Goal: Task Accomplishment & Management: Complete application form

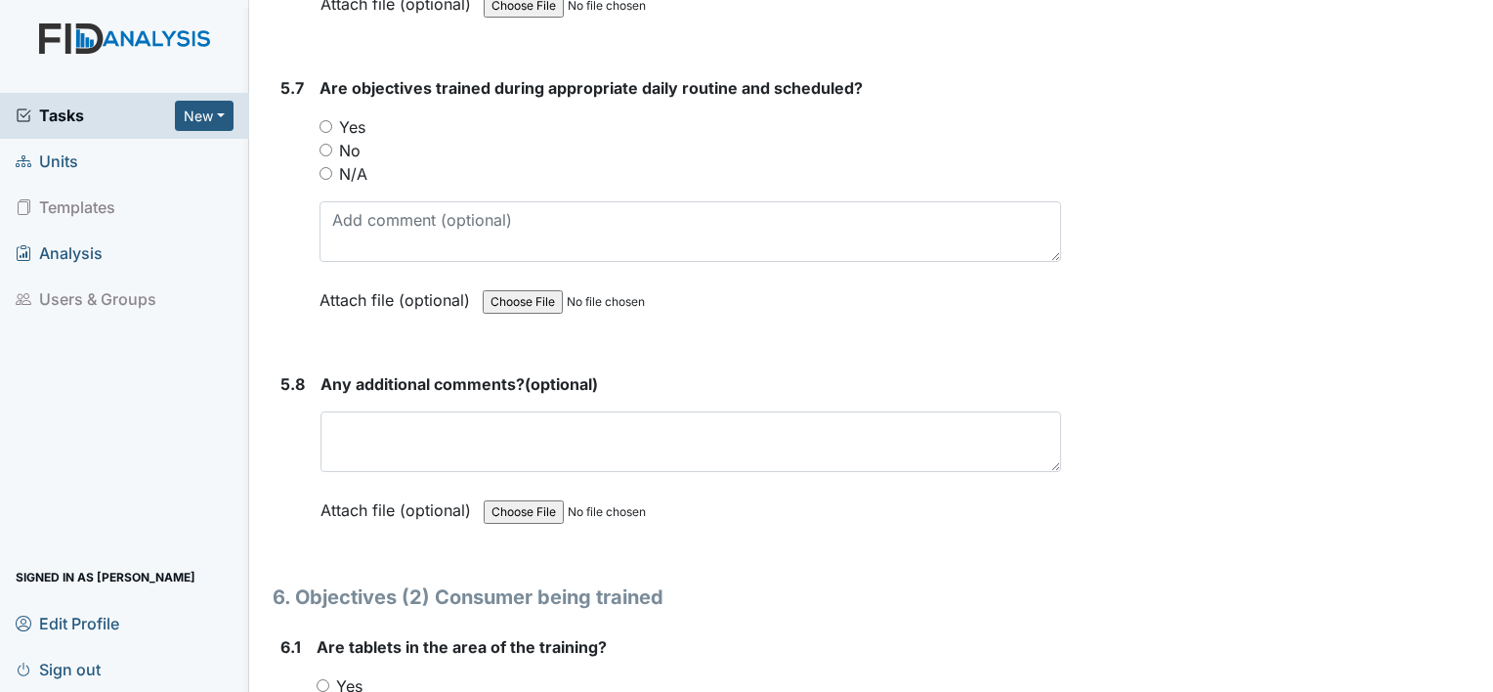
scroll to position [11998, 0]
click at [328, 165] on input "N/A" at bounding box center [325, 171] width 13 height 13
radio input "true"
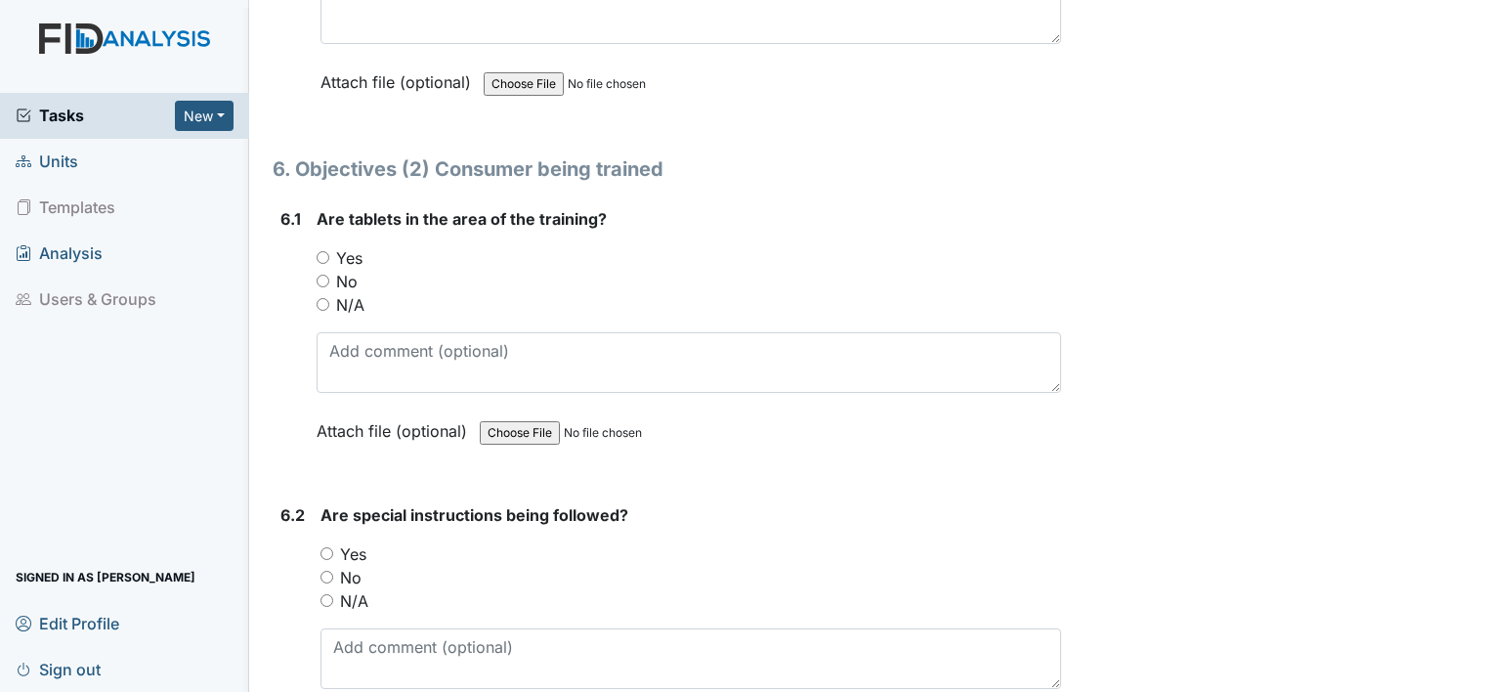
scroll to position [12428, 0]
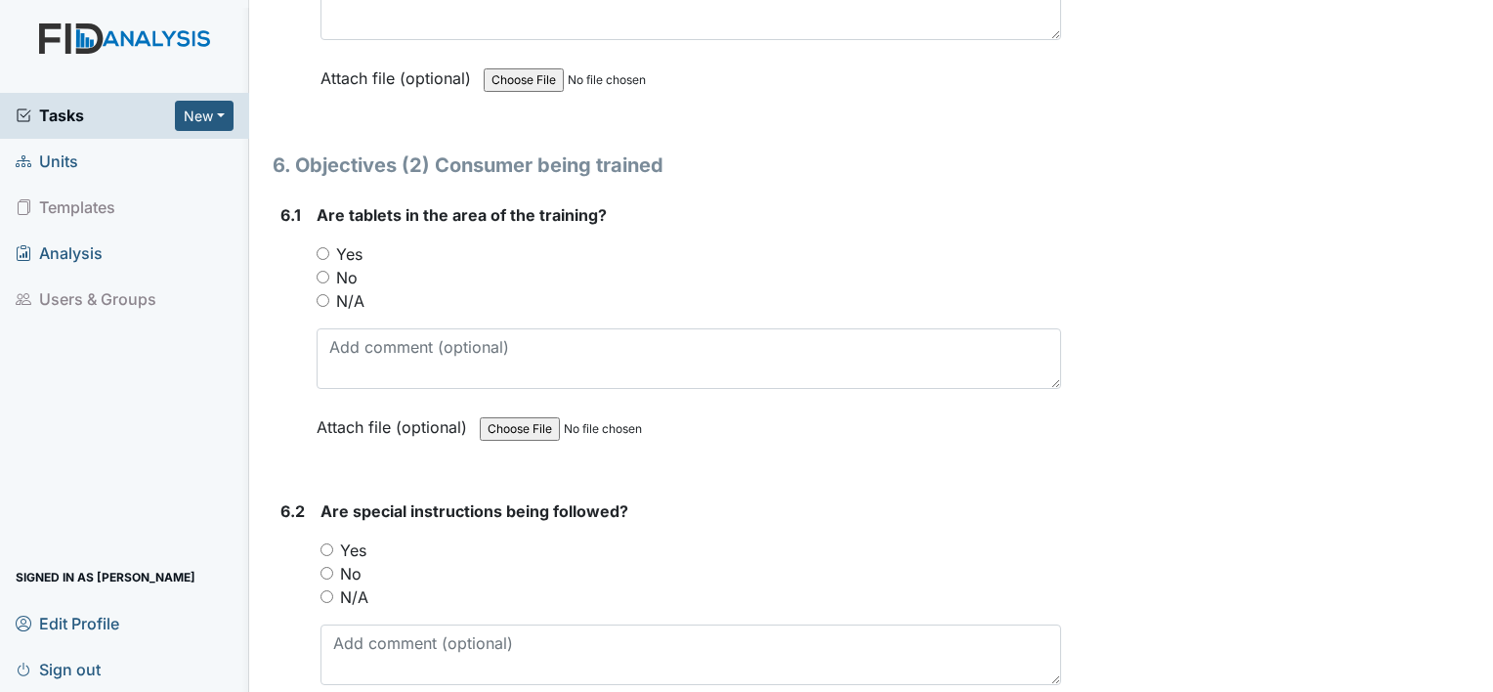
click at [320, 294] on input "N/A" at bounding box center [323, 300] width 13 height 13
radio input "true"
click at [328, 590] on input "N/A" at bounding box center [326, 596] width 13 height 13
radio input "true"
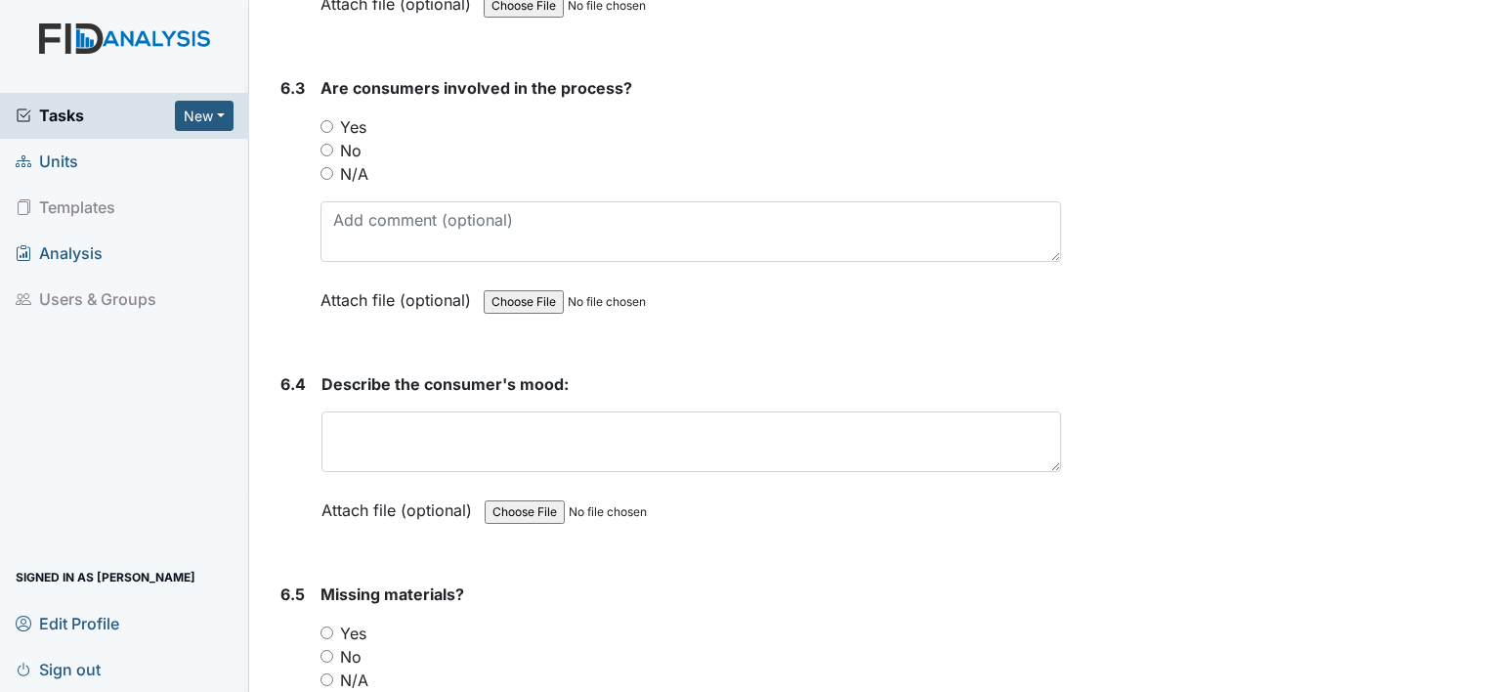
scroll to position [13170, 0]
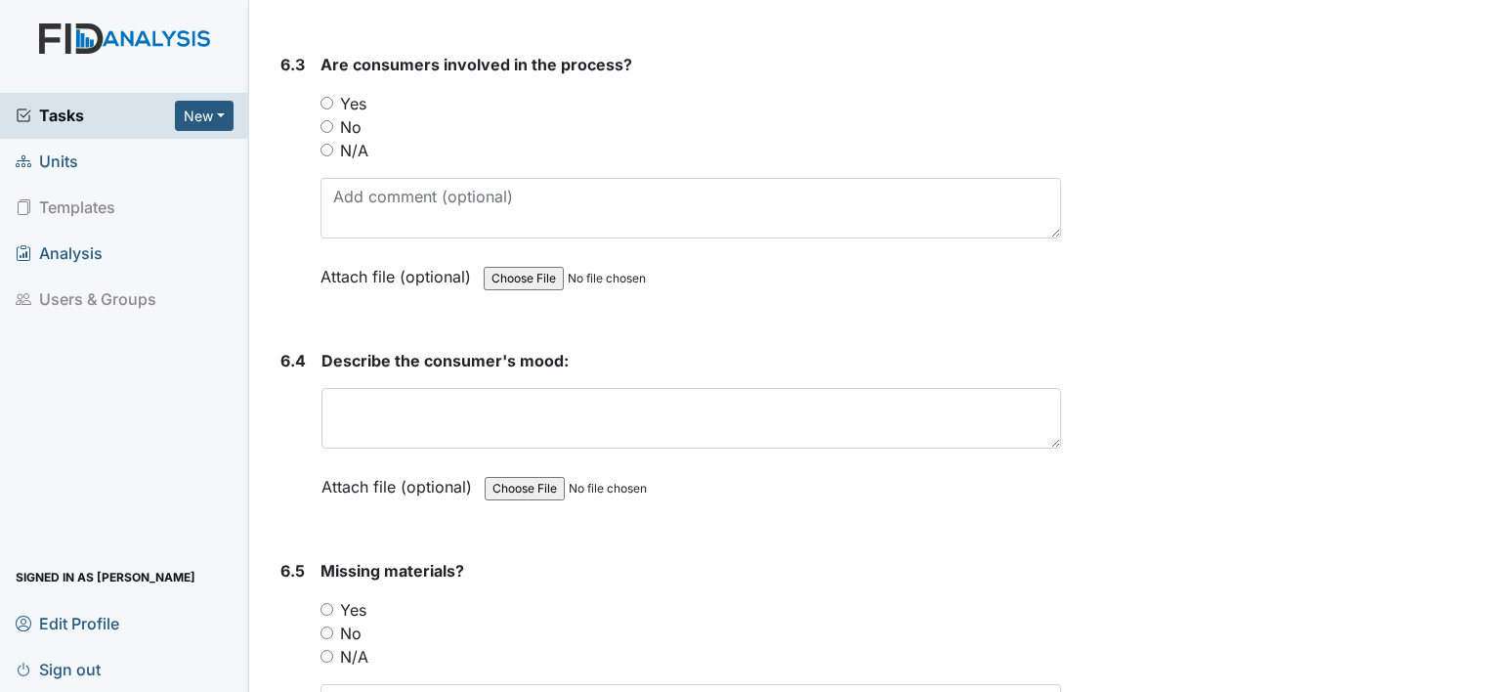
click at [325, 118] on div "Are consumers involved in the process? You must select one of the below options…" at bounding box center [690, 177] width 741 height 249
click at [323, 144] on input "N/A" at bounding box center [326, 150] width 13 height 13
radio input "true"
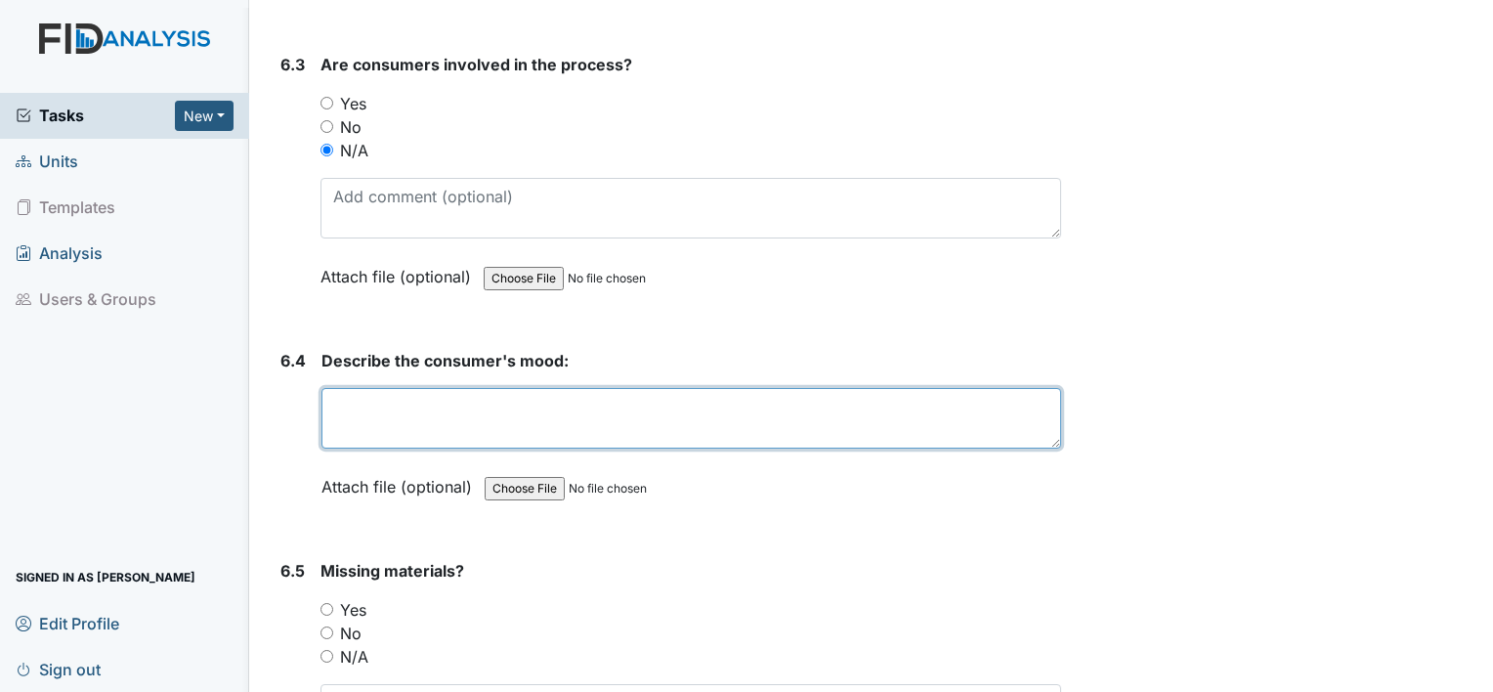
click at [427, 388] on textarea at bounding box center [691, 418] width 740 height 61
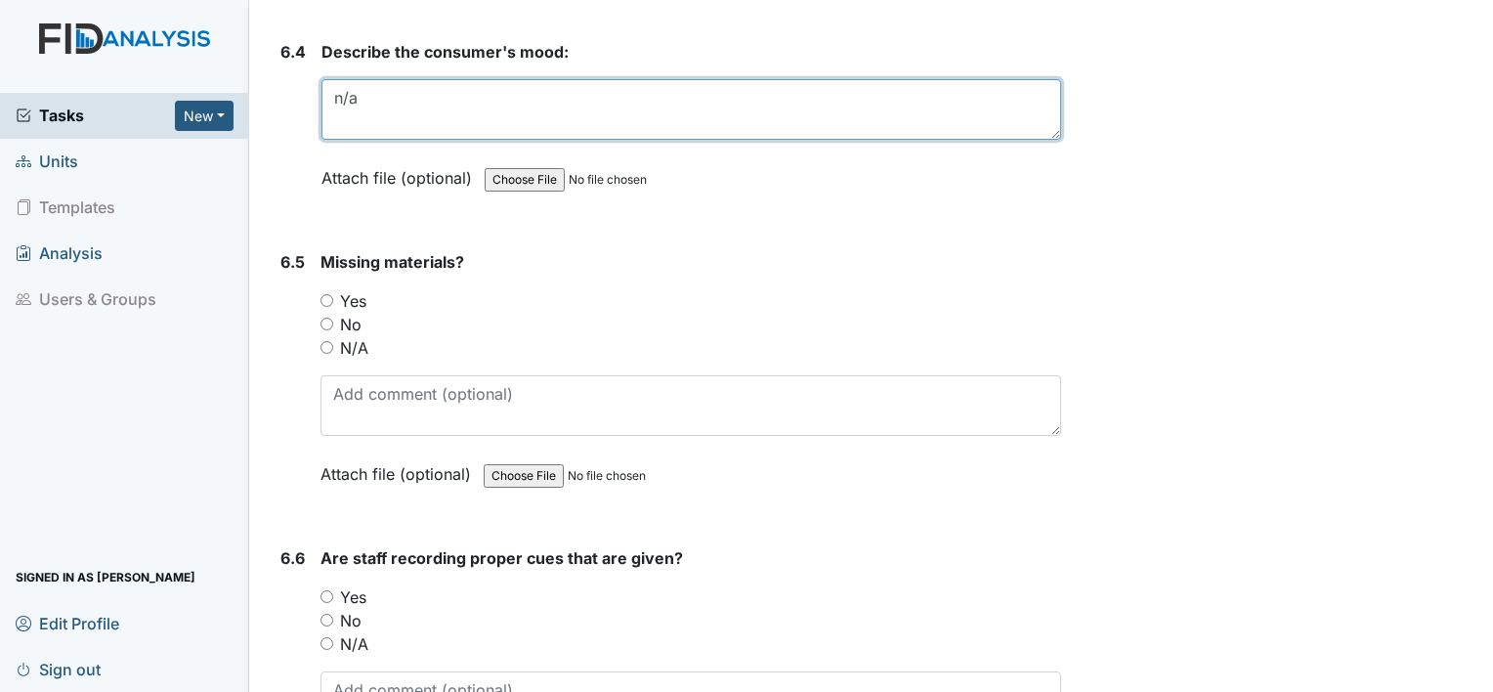
scroll to position [13483, 0]
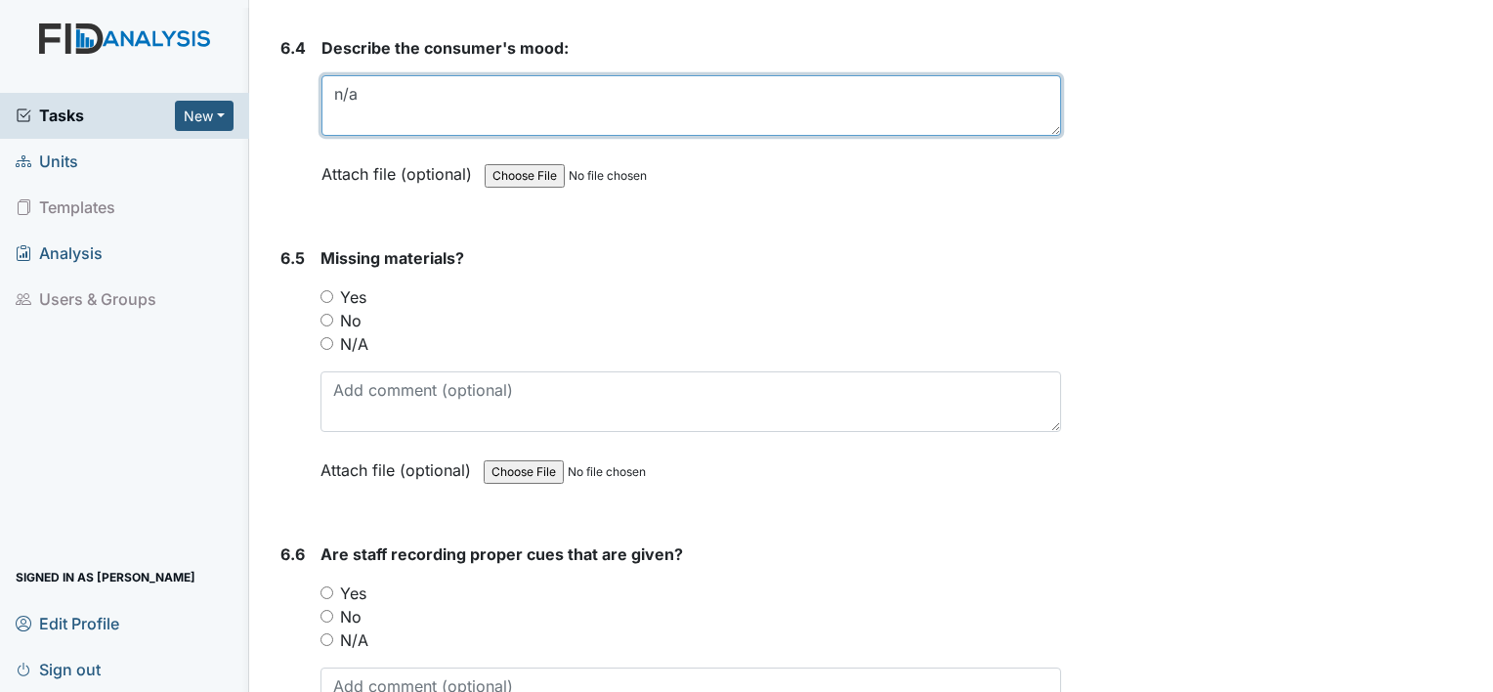
type textarea "n/a"
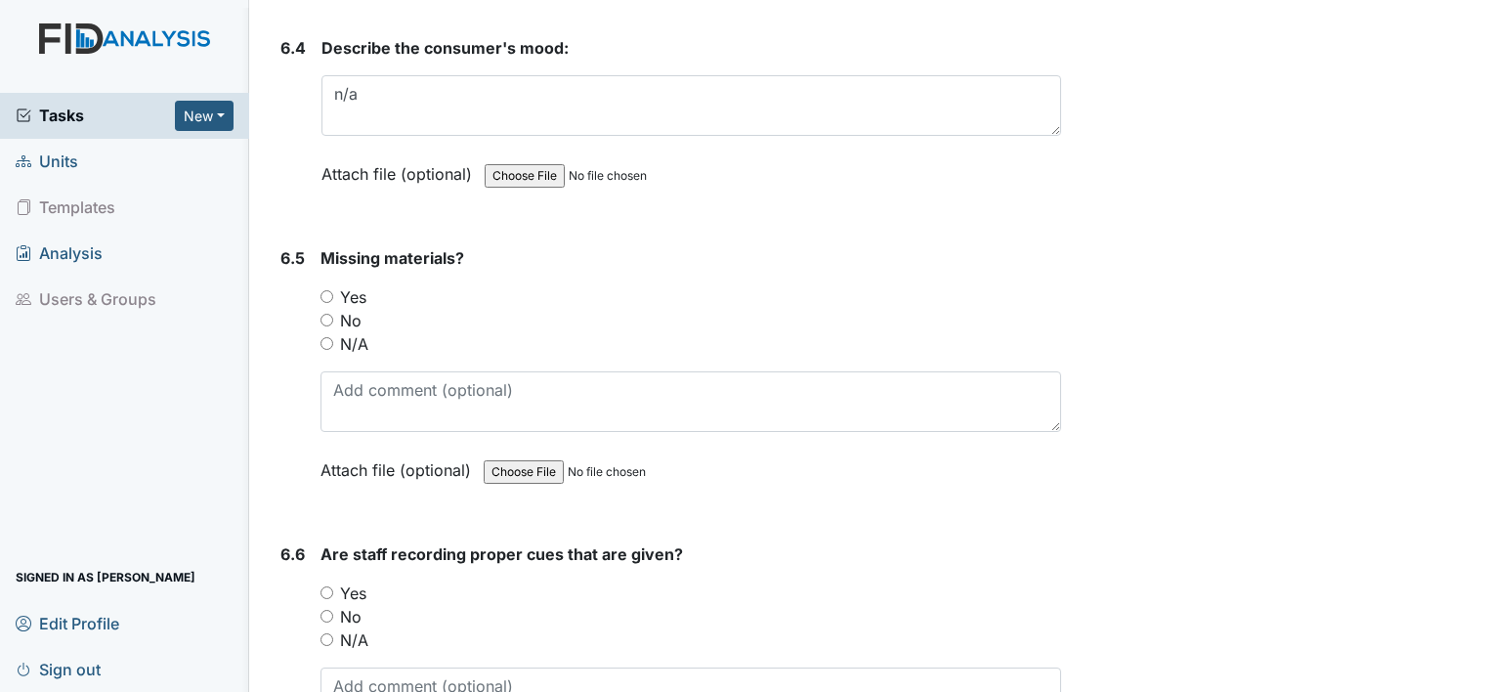
click at [327, 337] on input "N/A" at bounding box center [326, 343] width 13 height 13
radio input "true"
click at [324, 633] on input "N/A" at bounding box center [326, 639] width 13 height 13
radio input "true"
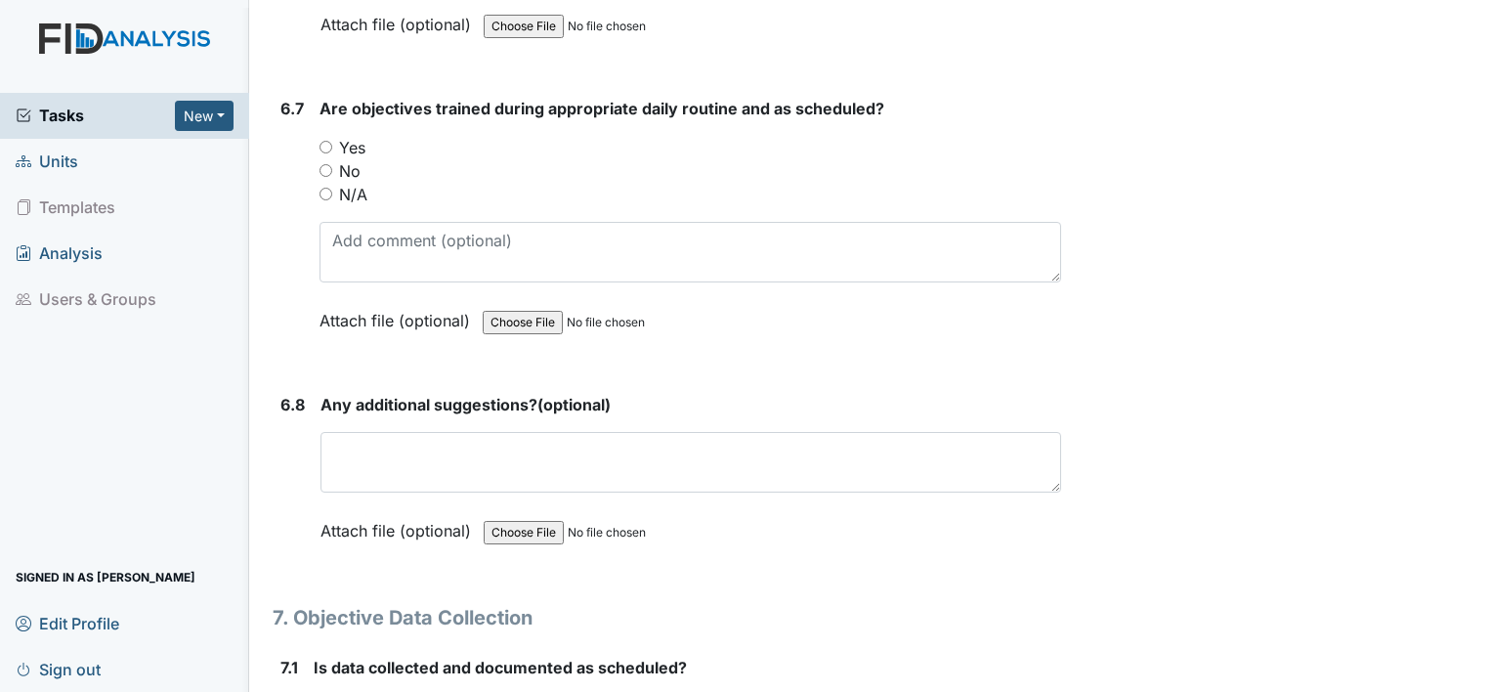
scroll to position [14225, 0]
click at [326, 187] on input "N/A" at bounding box center [325, 193] width 13 height 13
radio input "true"
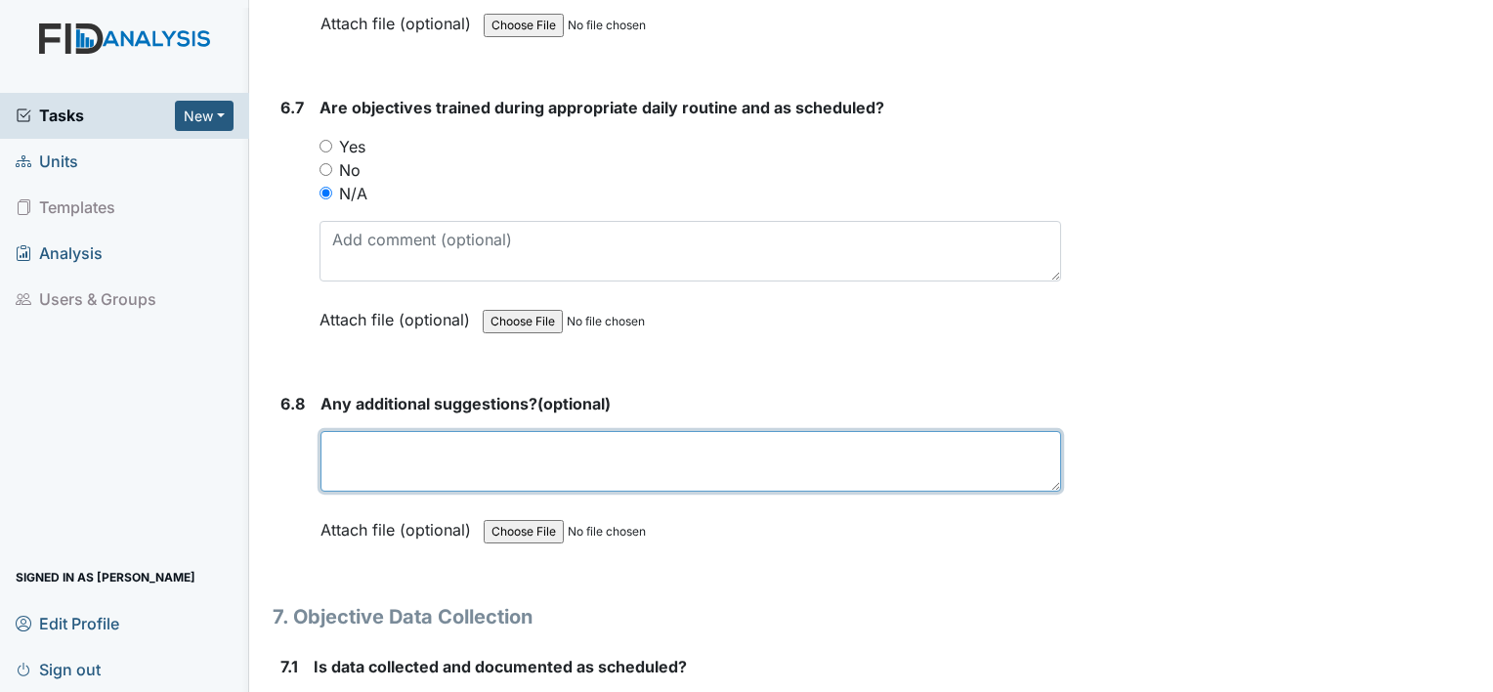
click at [450, 431] on textarea at bounding box center [690, 461] width 741 height 61
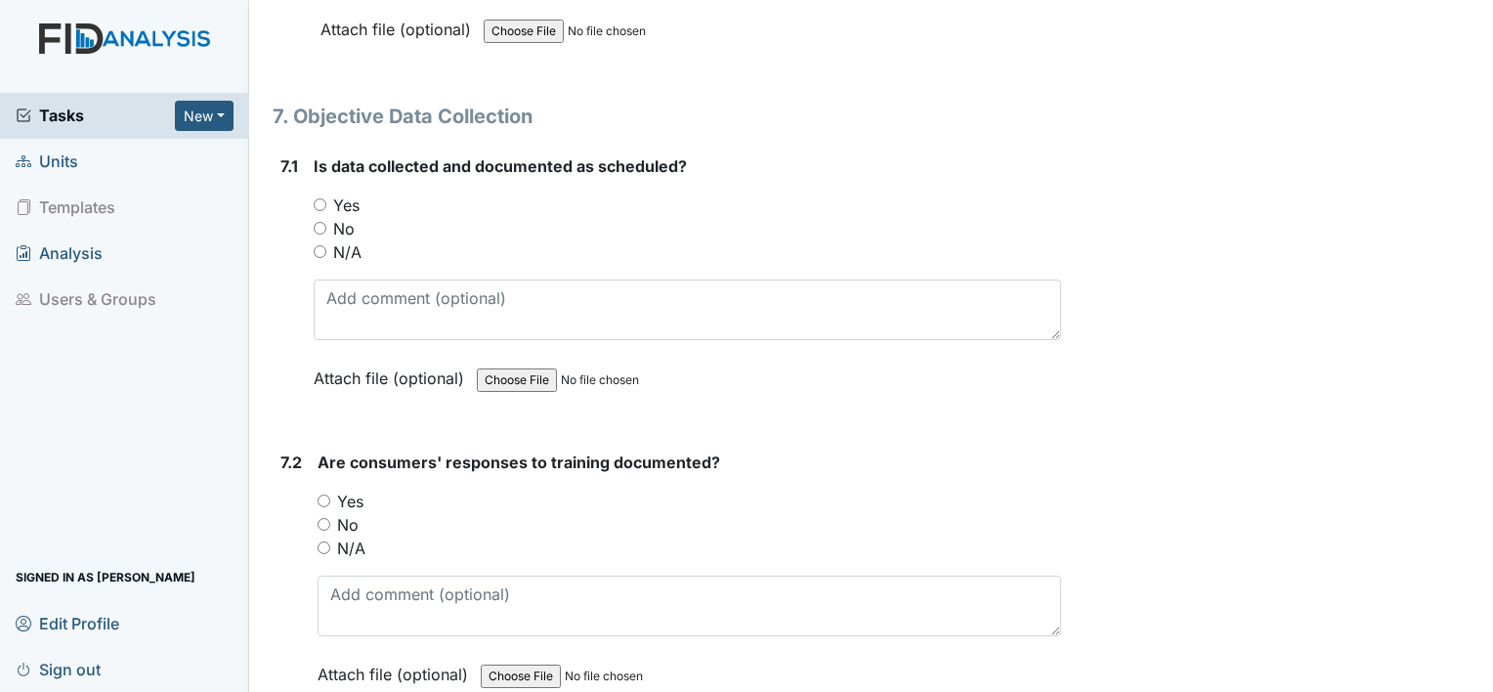
scroll to position [14733, 0]
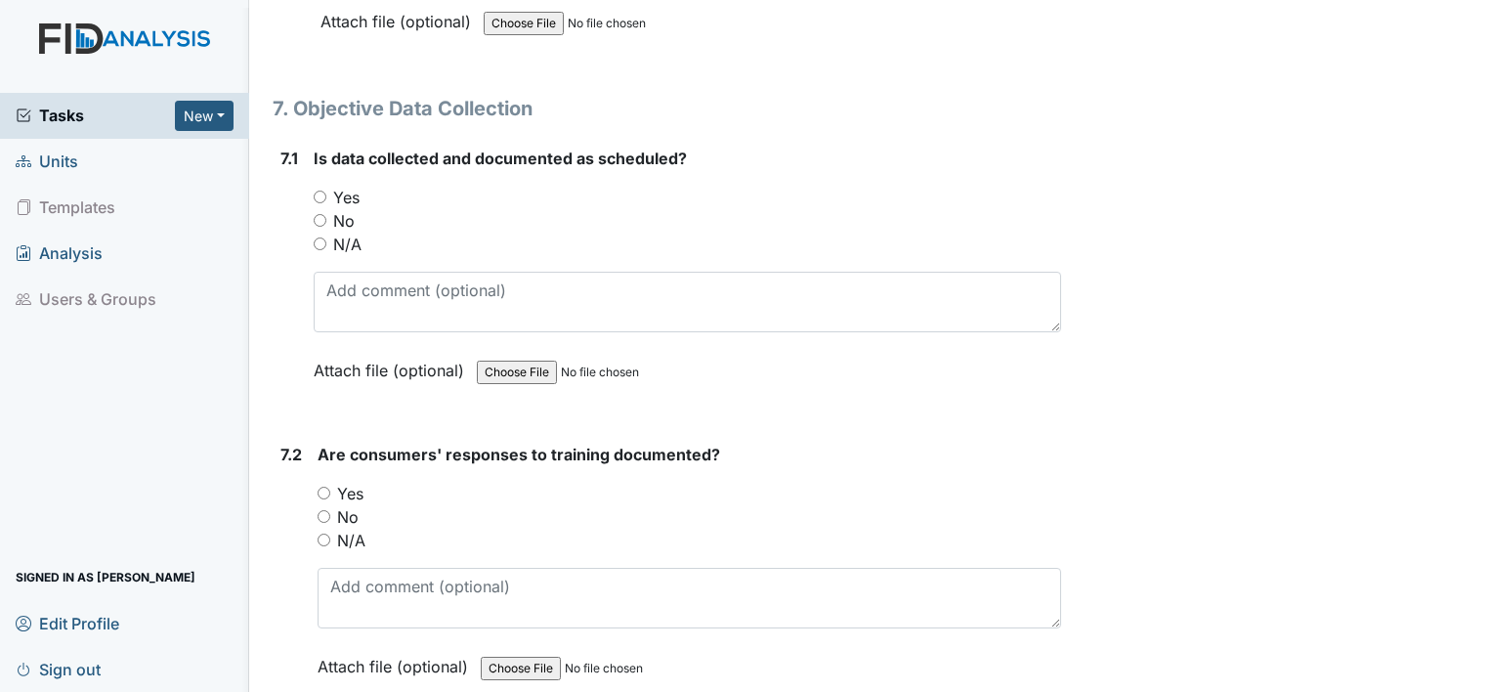
type textarea "n/a"
click at [312, 196] on div "7.1 Is data collected and documented as scheduled? You must select one of the b…" at bounding box center [667, 279] width 788 height 265
click at [320, 533] on input "N/A" at bounding box center [324, 539] width 13 height 13
radio input "true"
click at [319, 237] on input "N/A" at bounding box center [320, 243] width 13 height 13
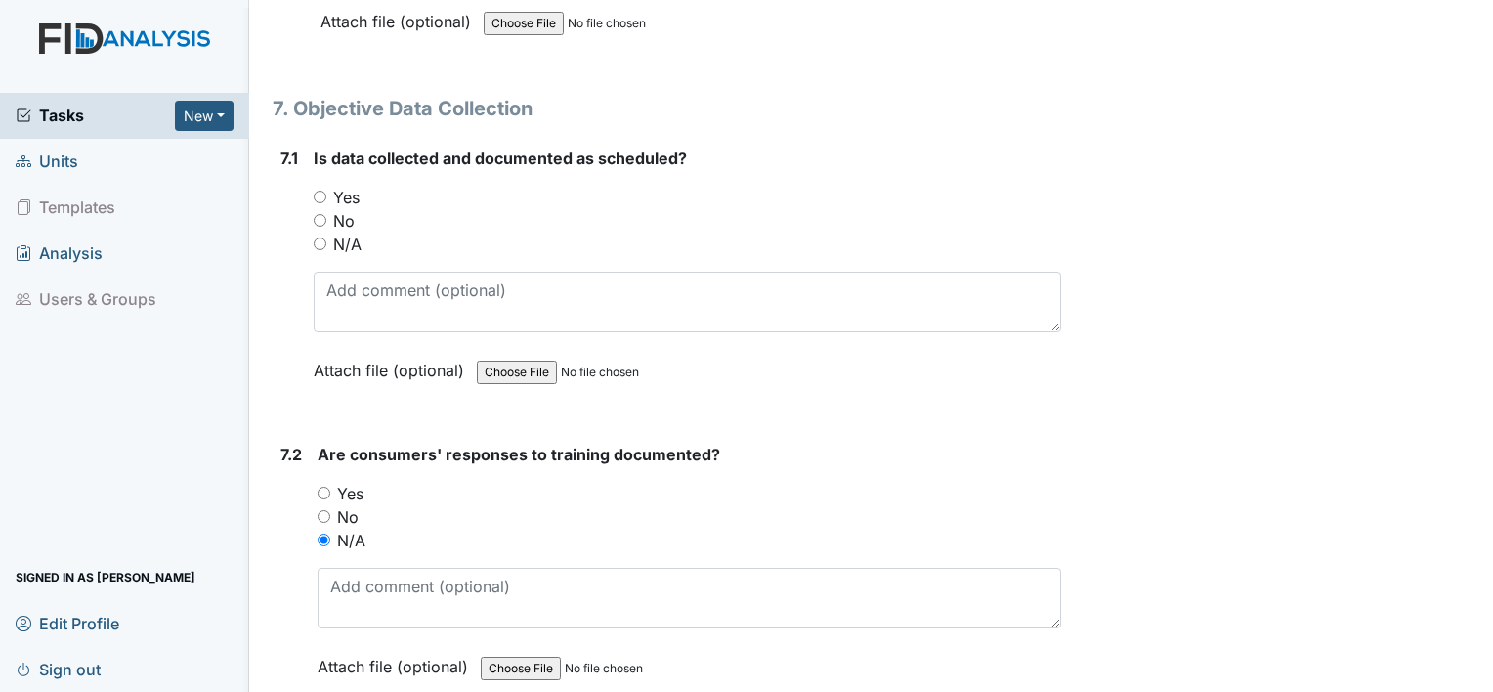
radio input "true"
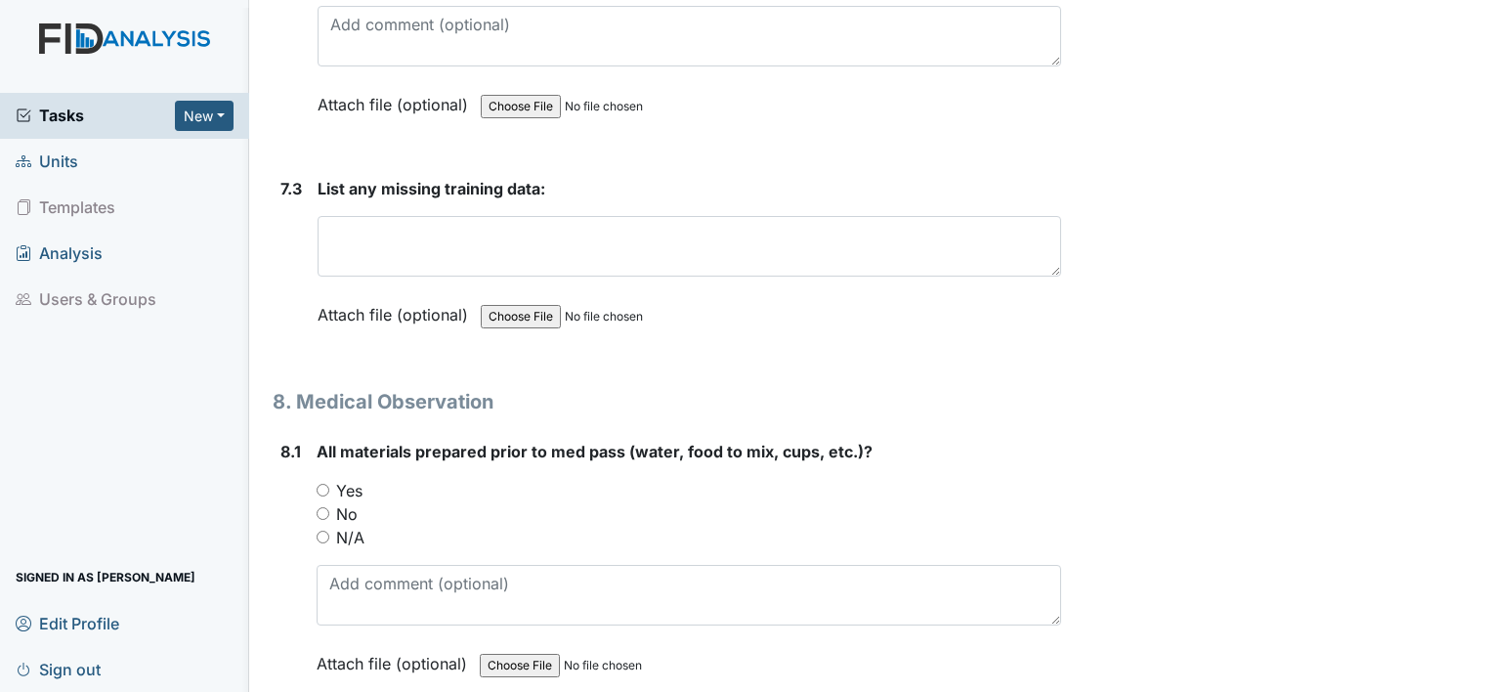
scroll to position [15320, 0]
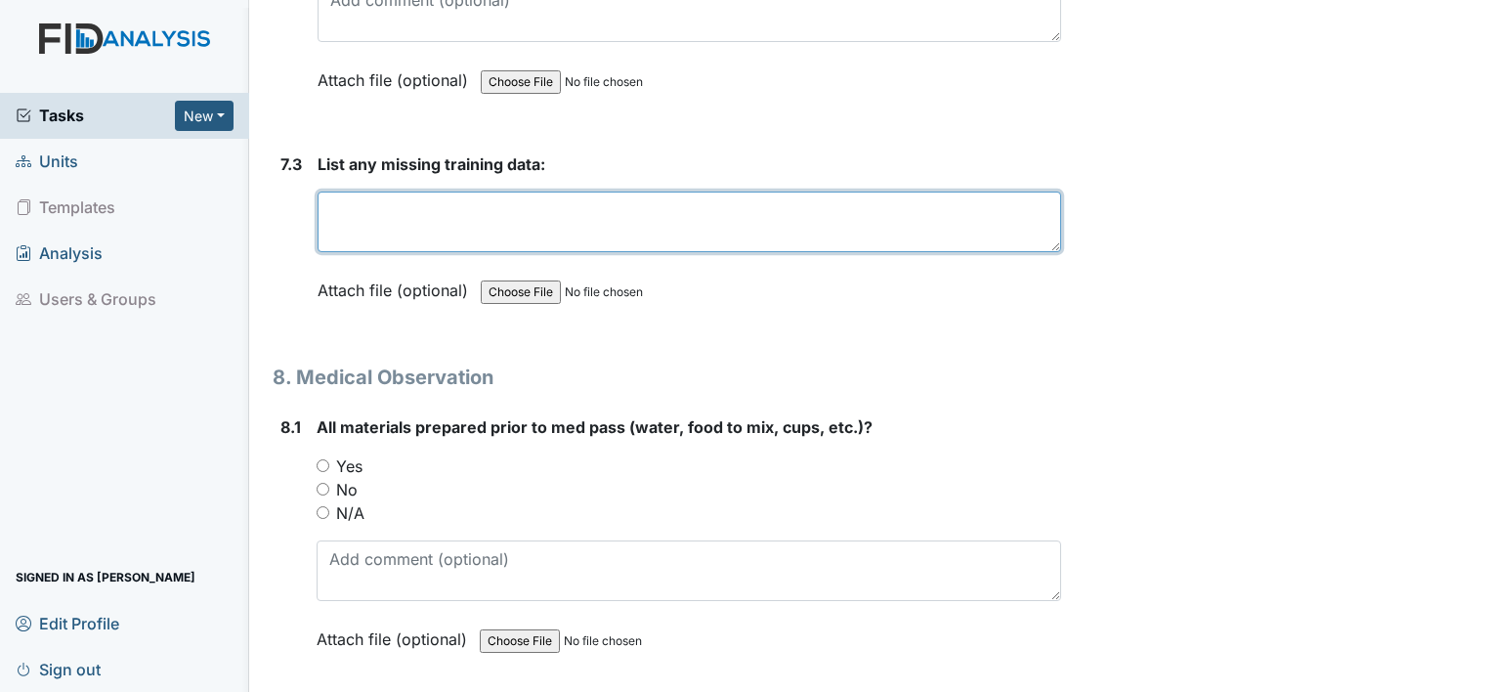
click at [898, 191] on textarea at bounding box center [690, 221] width 744 height 61
type textarea "n/a"
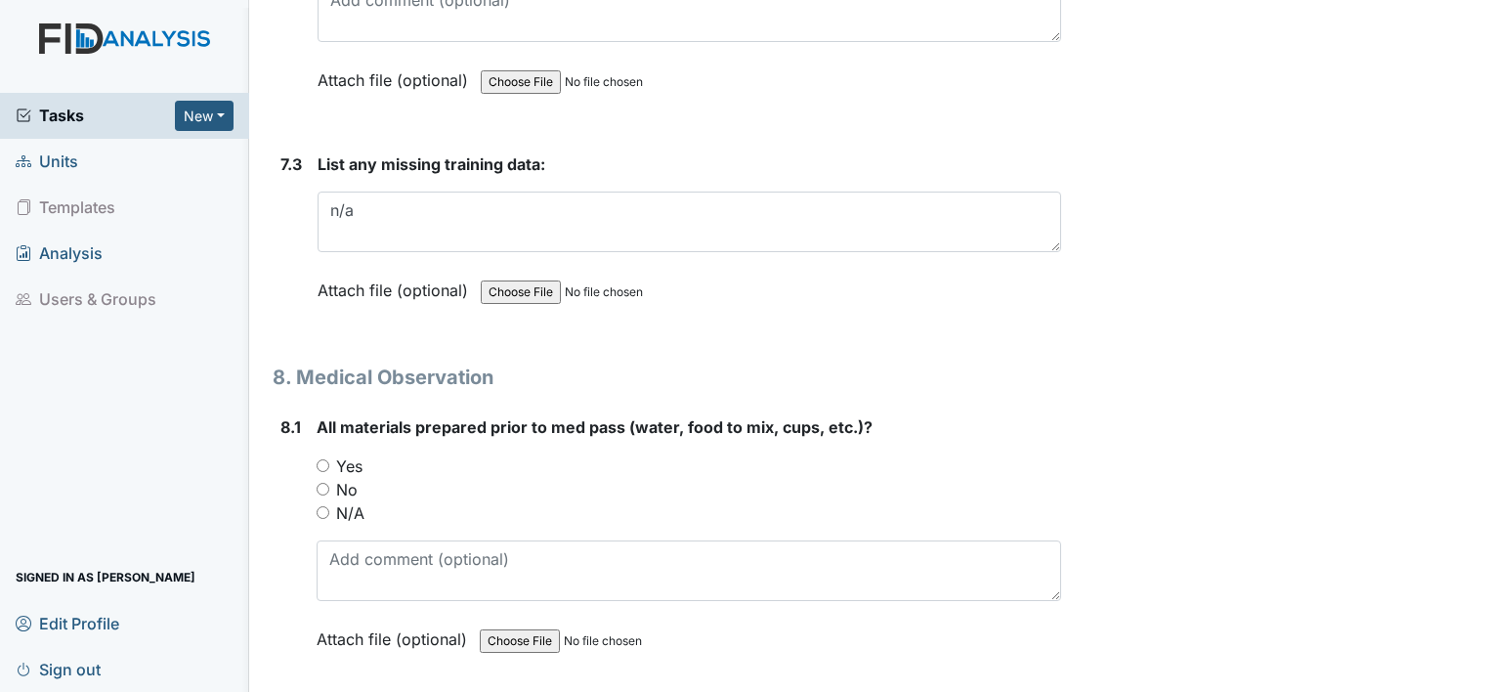
click at [320, 459] on input "Yes" at bounding box center [323, 465] width 13 height 13
radio input "true"
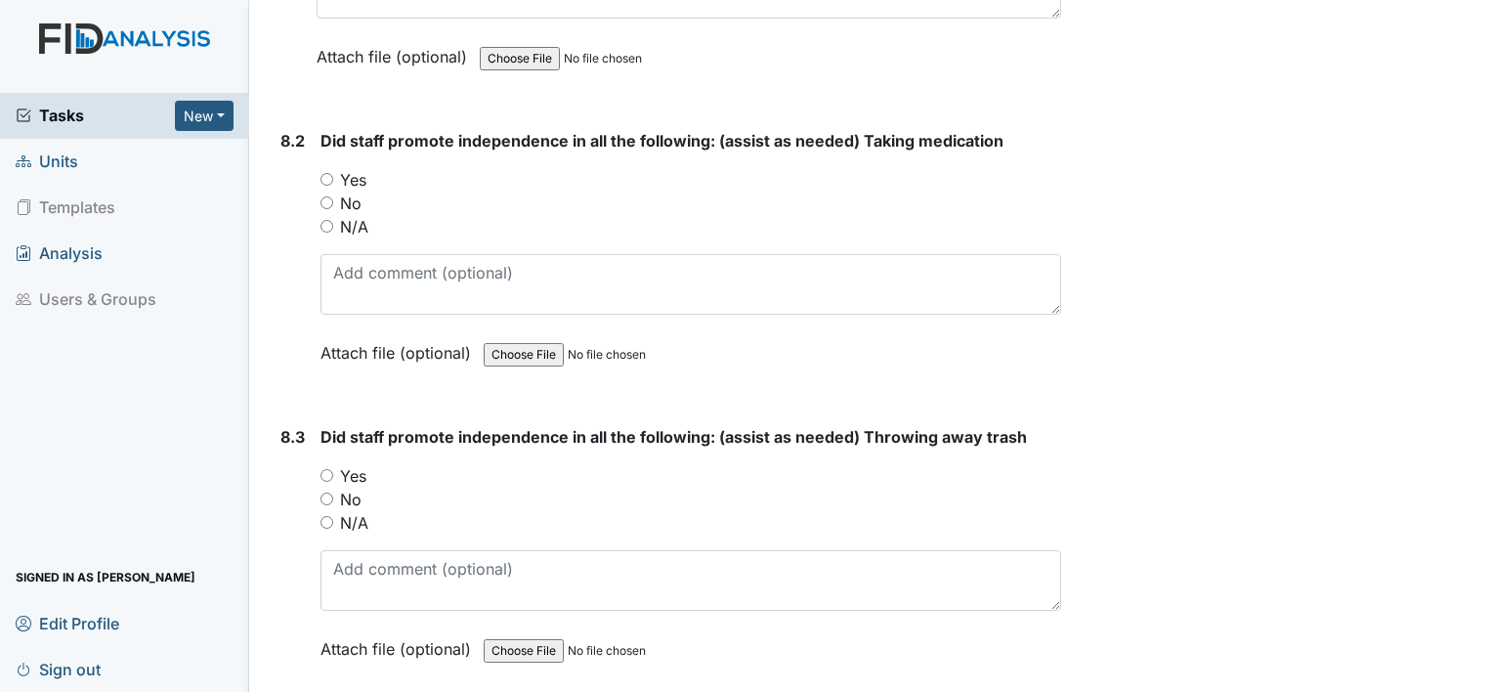
scroll to position [15906, 0]
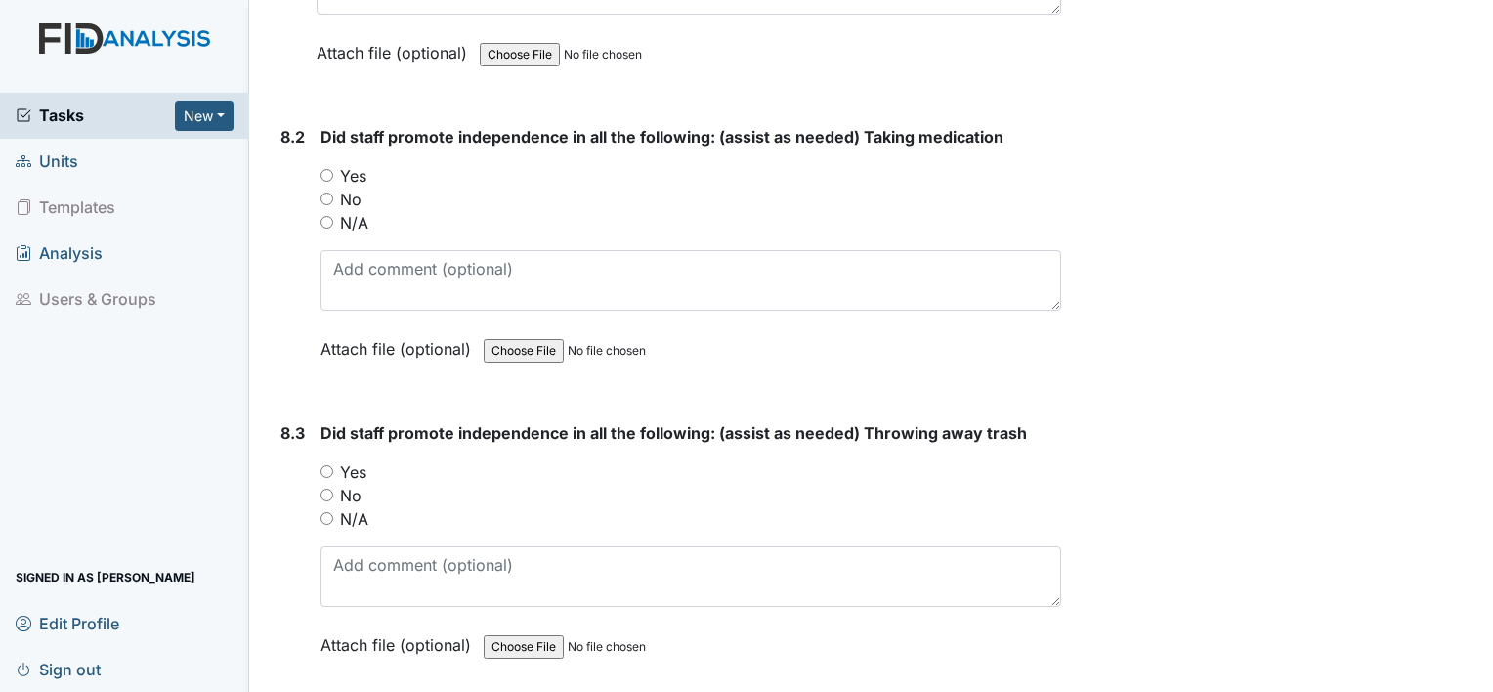
click at [324, 169] on input "Yes" at bounding box center [326, 175] width 13 height 13
radio input "true"
click at [324, 465] on input "Yes" at bounding box center [326, 471] width 13 height 13
radio input "true"
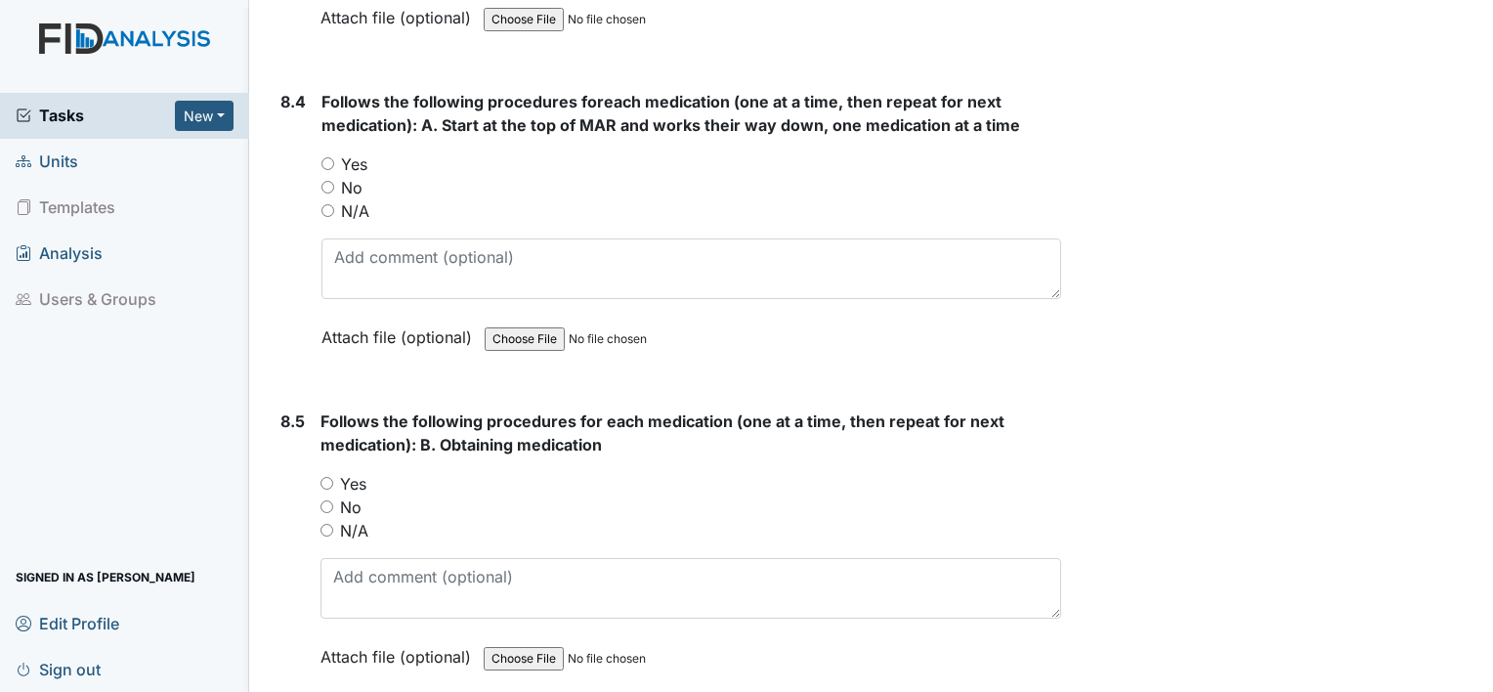
scroll to position [16570, 0]
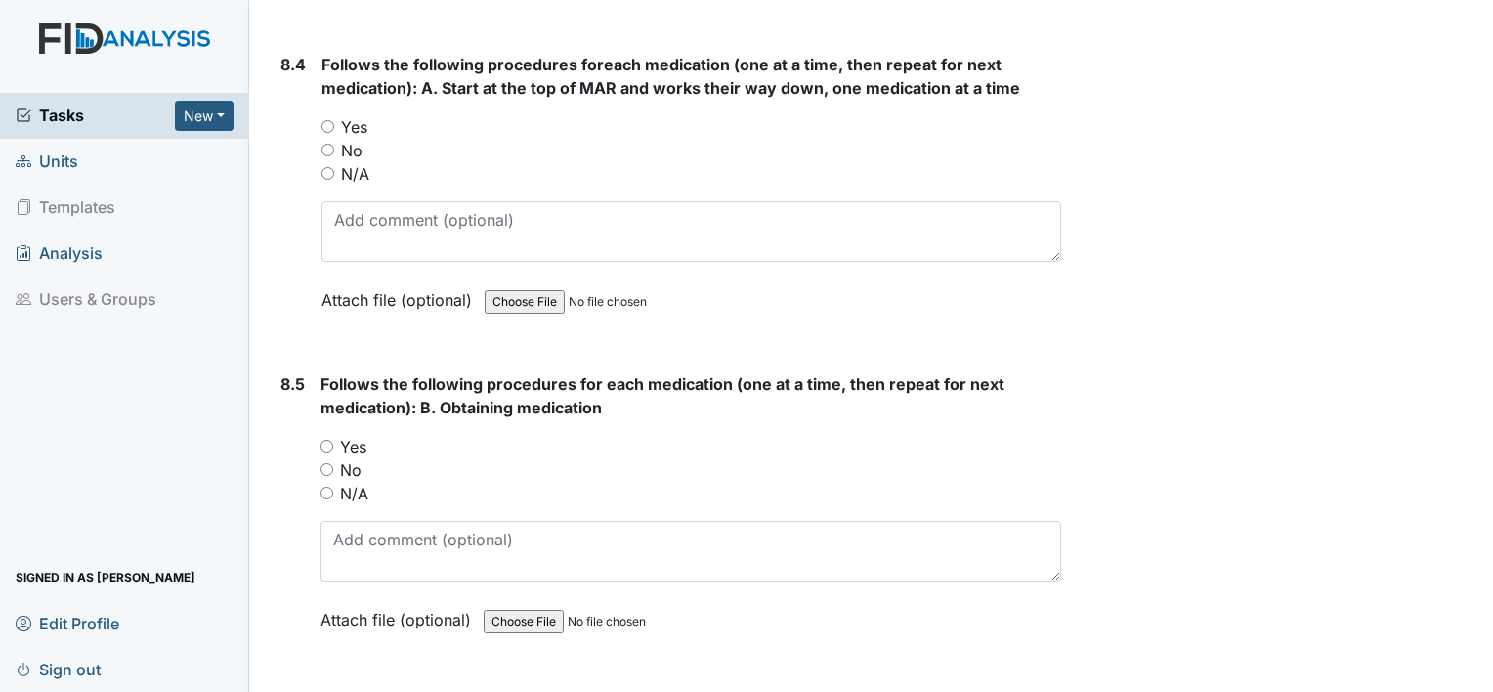
click at [324, 120] on input "Yes" at bounding box center [327, 126] width 13 height 13
radio input "true"
click at [330, 440] on input "Yes" at bounding box center [326, 446] width 13 height 13
radio input "true"
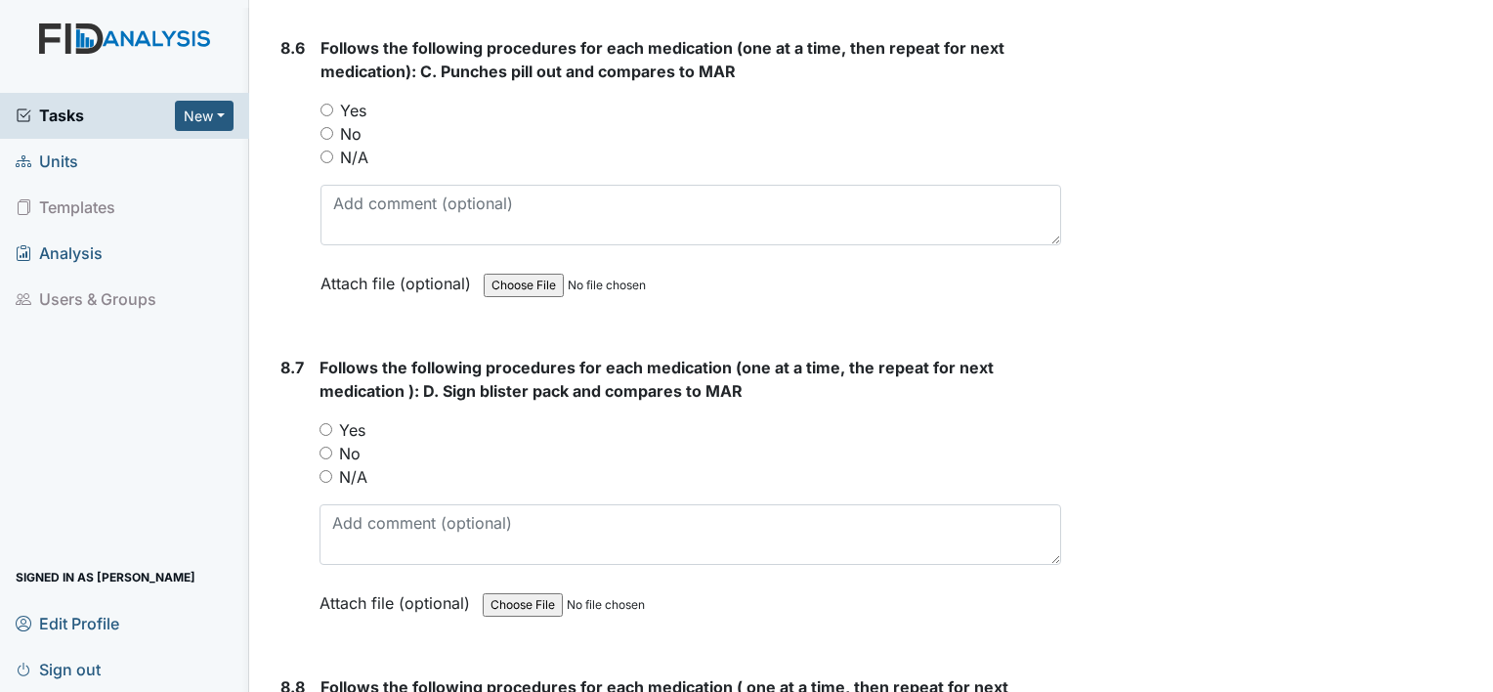
scroll to position [17235, 0]
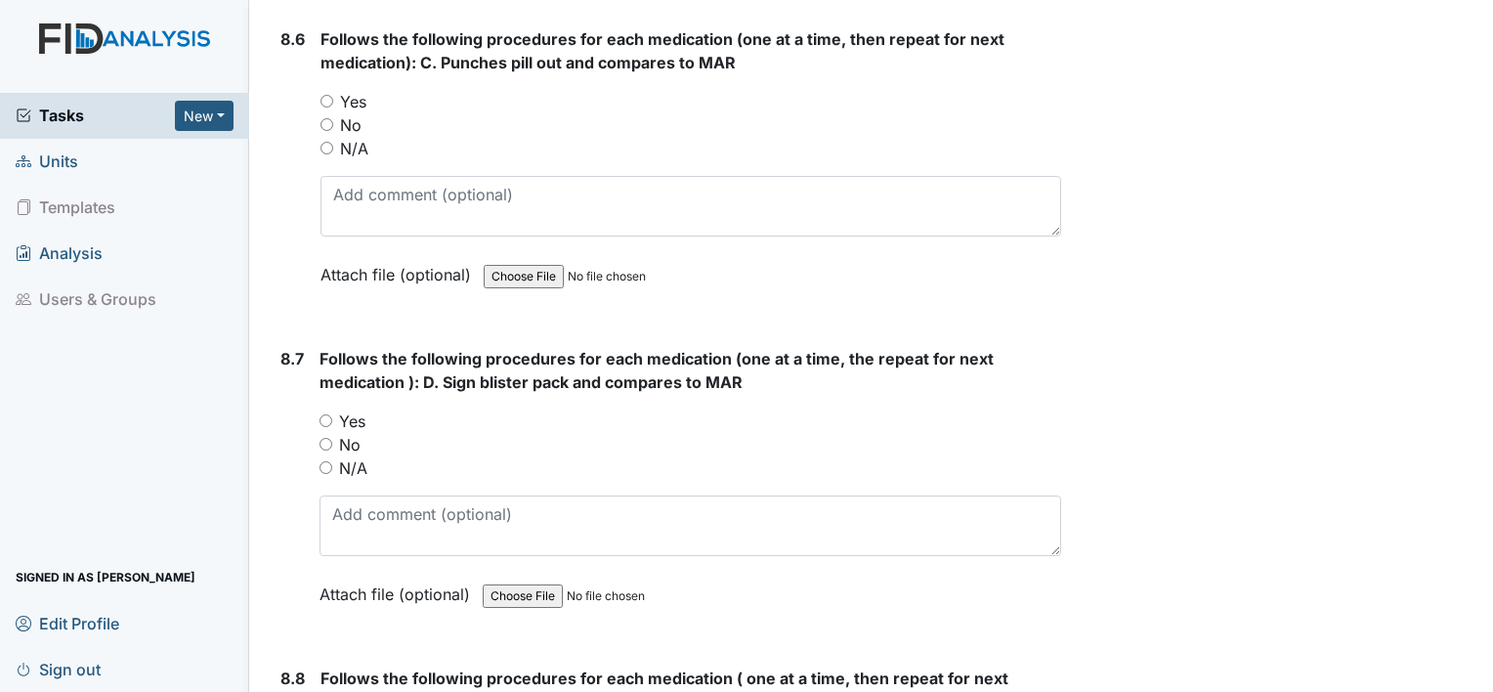
click at [323, 95] on input "Yes" at bounding box center [326, 101] width 13 height 13
radio input "true"
click at [324, 414] on input "Yes" at bounding box center [325, 420] width 13 height 13
radio input "true"
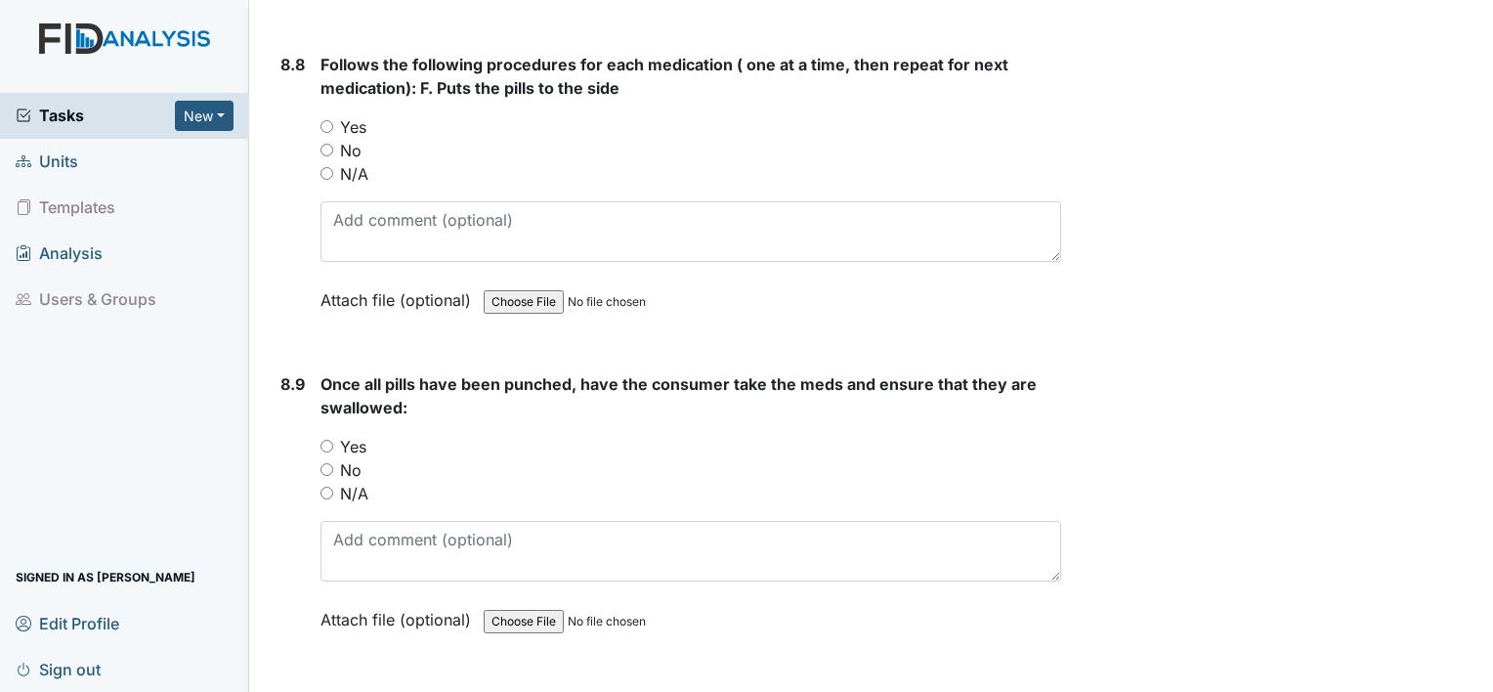
scroll to position [17860, 0]
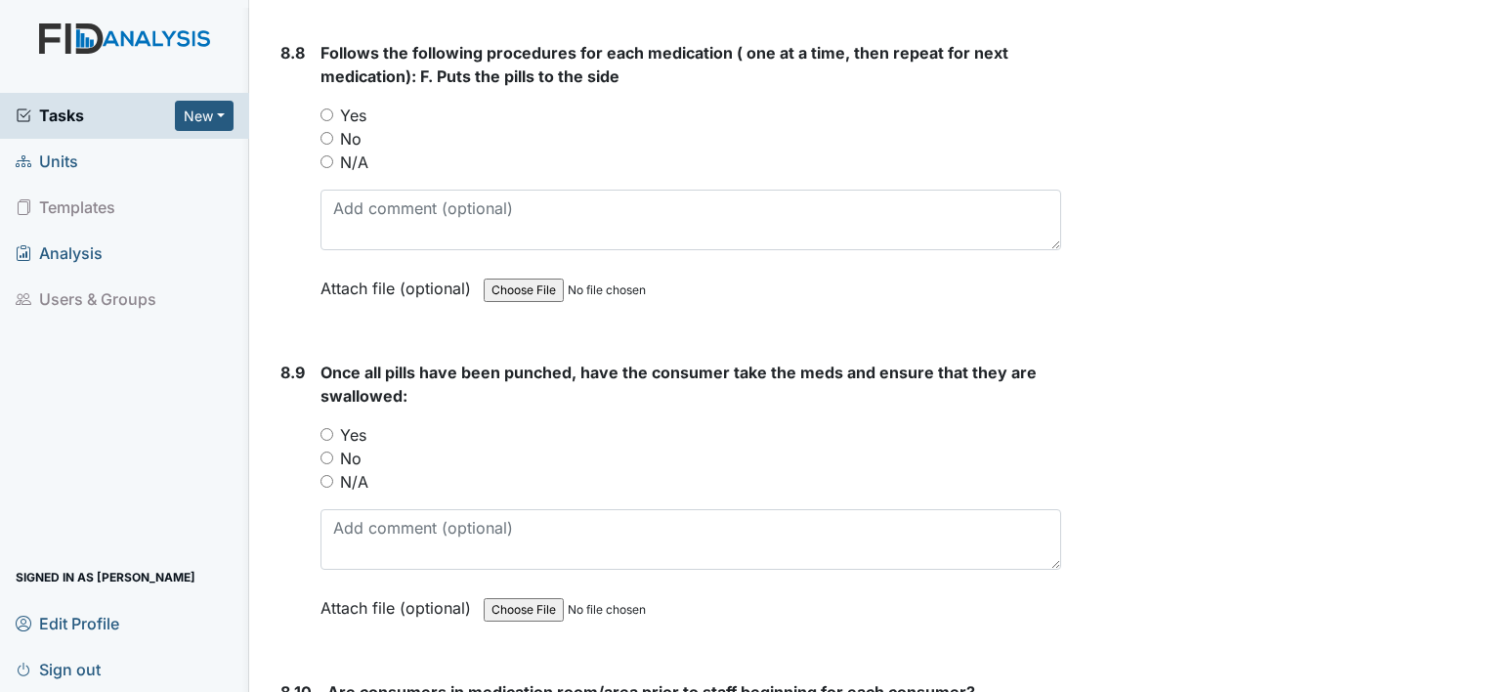
click at [328, 108] on input "Yes" at bounding box center [326, 114] width 13 height 13
radio input "true"
click at [324, 428] on input "Yes" at bounding box center [326, 434] width 13 height 13
radio input "true"
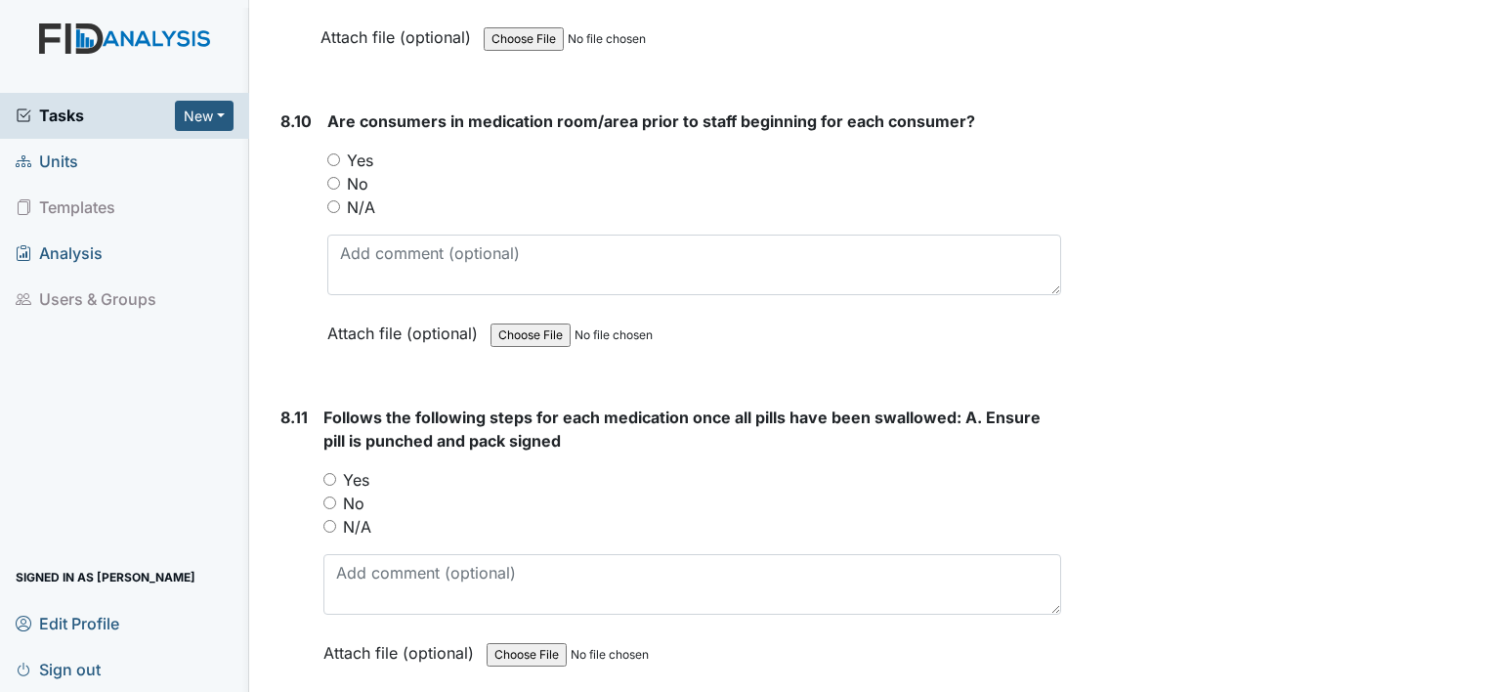
scroll to position [18446, 0]
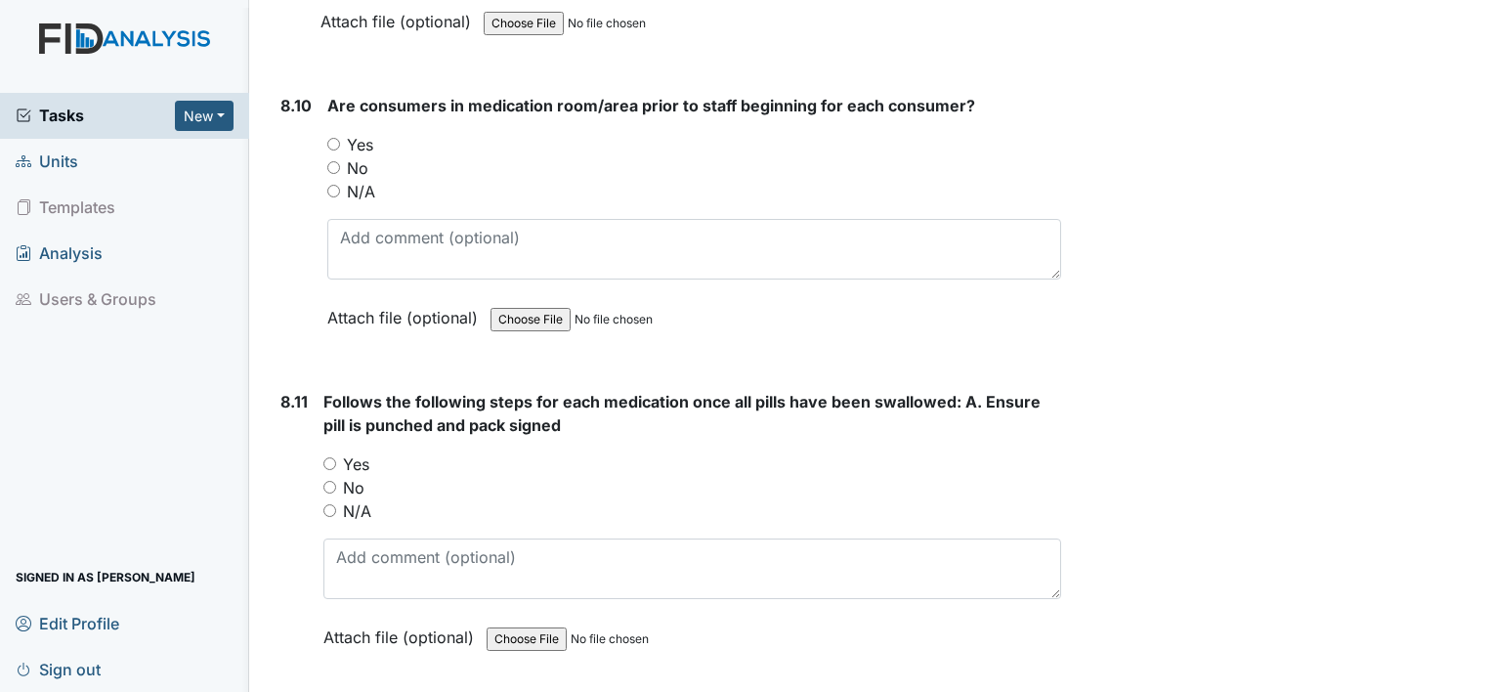
click at [327, 138] on input "Yes" at bounding box center [333, 144] width 13 height 13
radio input "true"
click at [327, 452] on div "Yes" at bounding box center [692, 463] width 738 height 23
click at [327, 457] on input "Yes" at bounding box center [329, 463] width 13 height 13
radio input "true"
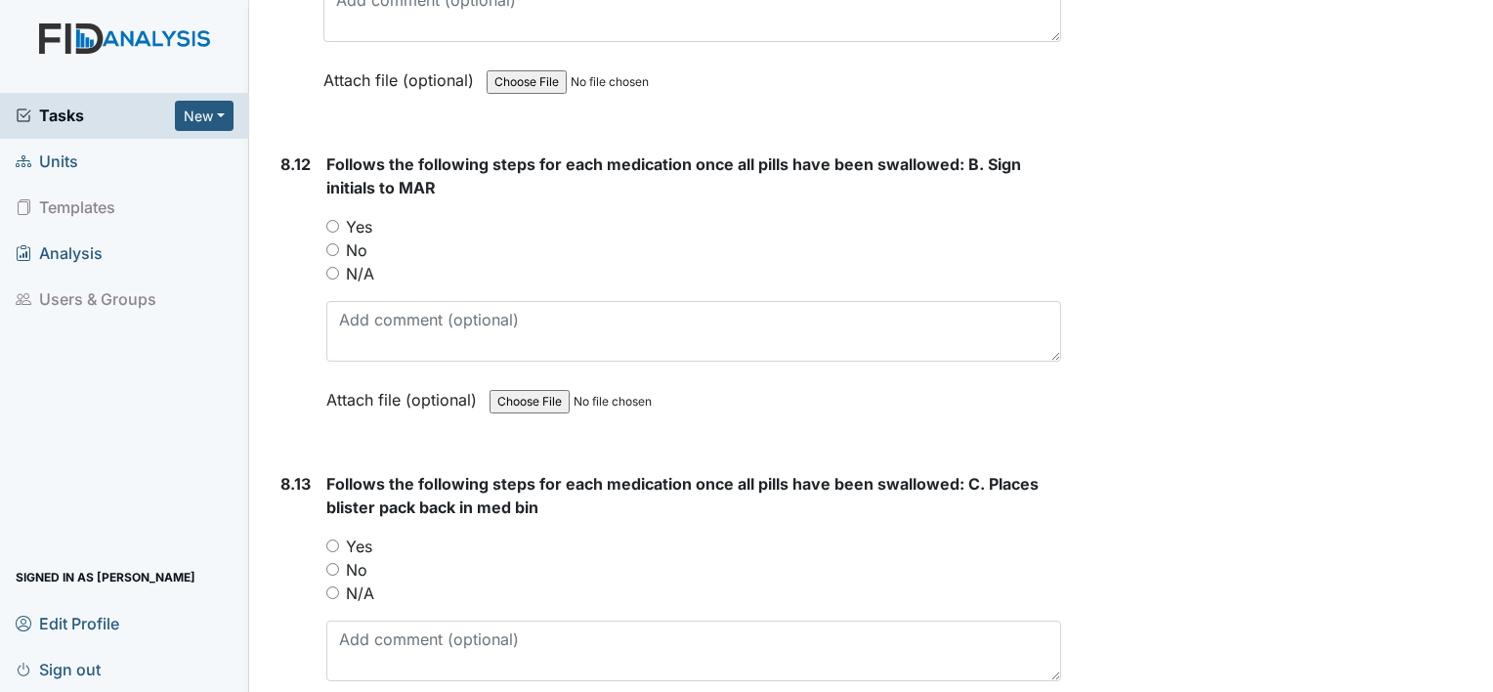
scroll to position [18993, 0]
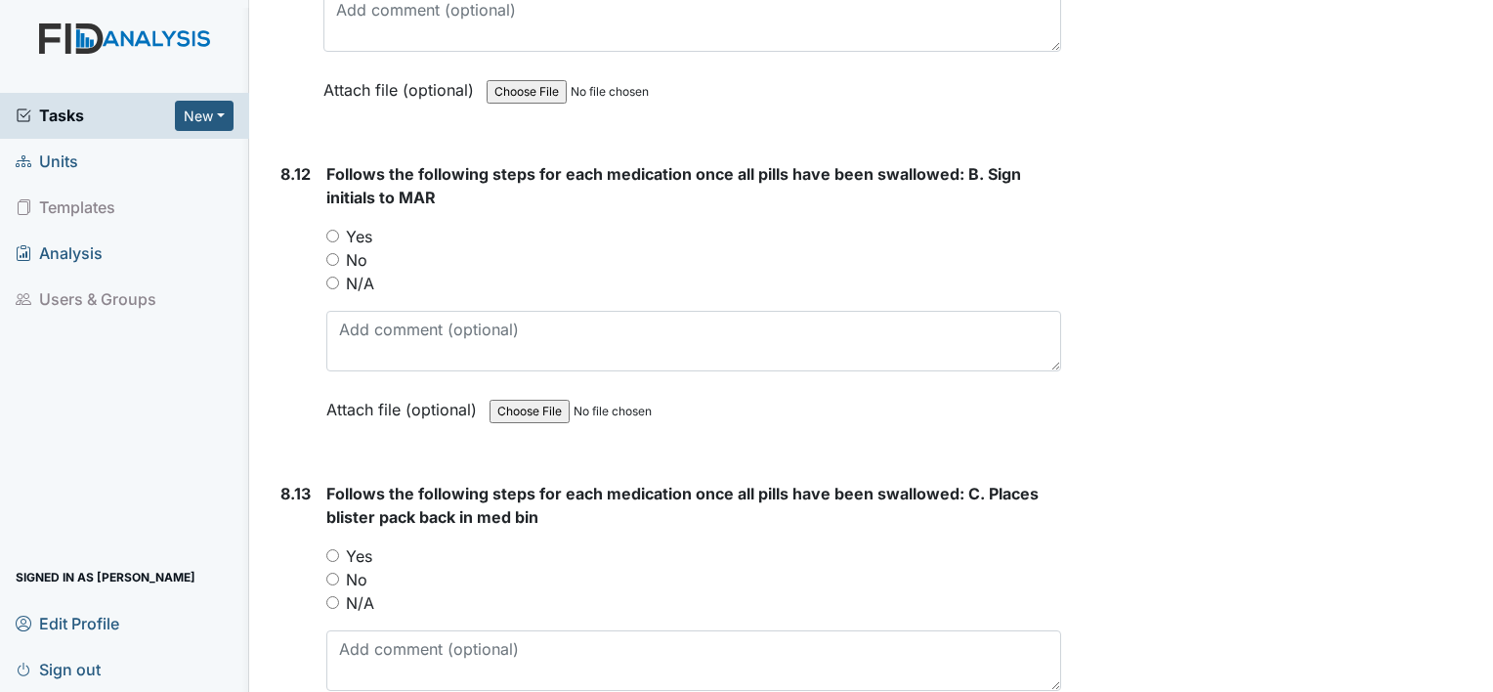
click at [336, 230] on input "Yes" at bounding box center [332, 236] width 13 height 13
radio input "true"
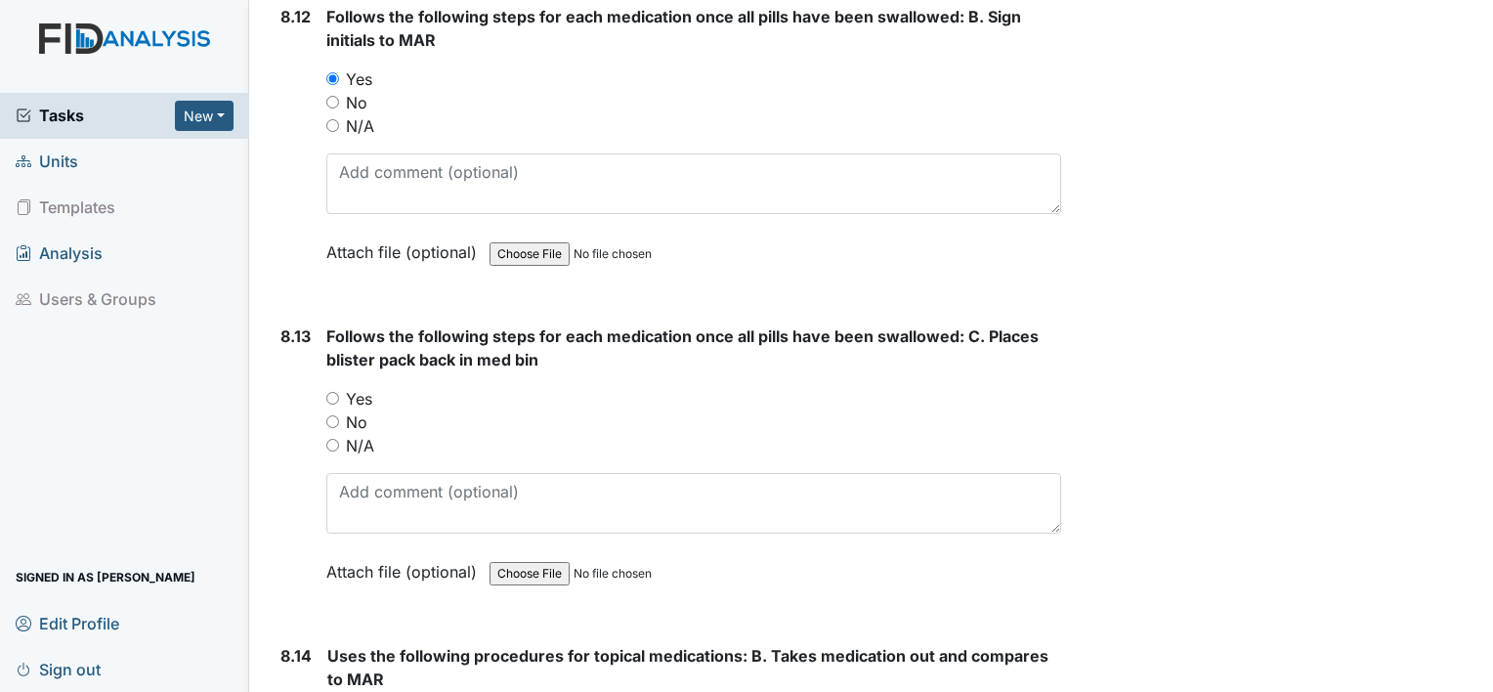
scroll to position [19189, 0]
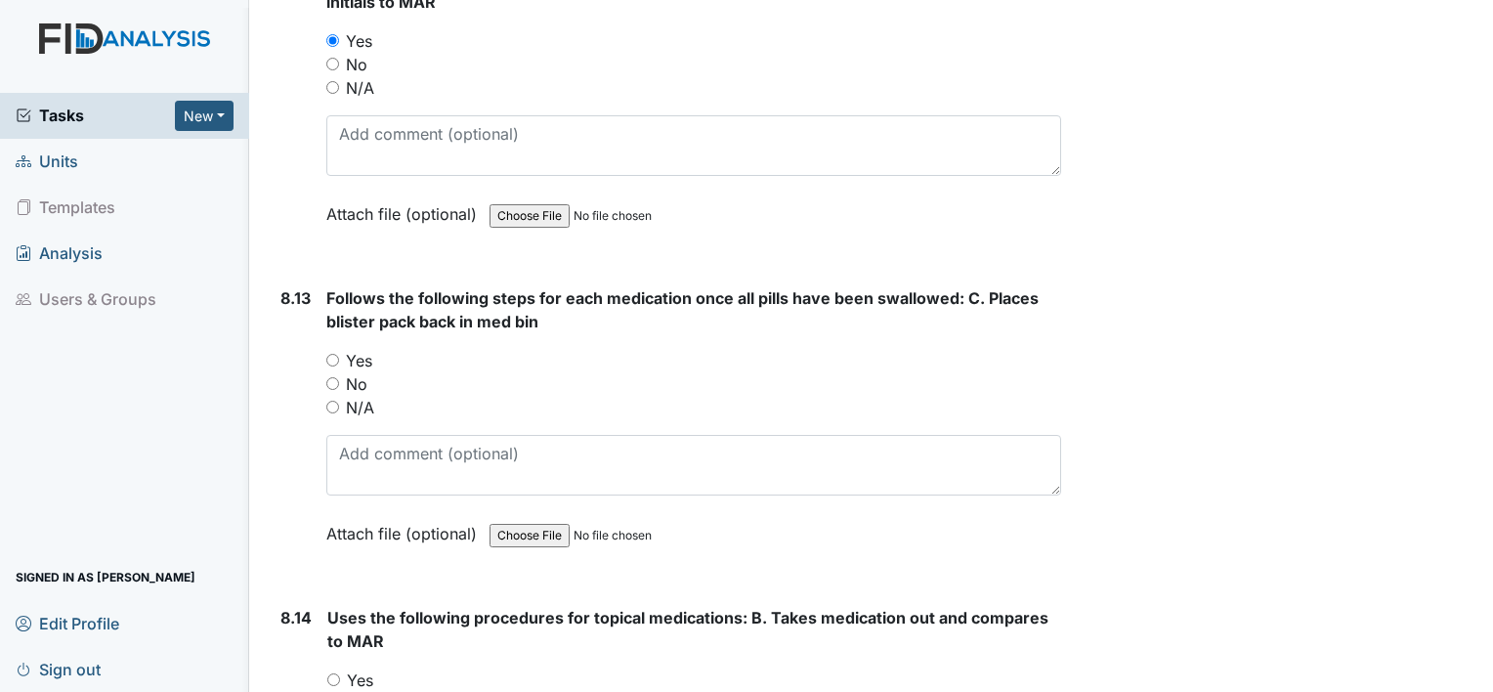
click at [332, 354] on input "Yes" at bounding box center [332, 360] width 13 height 13
radio input "true"
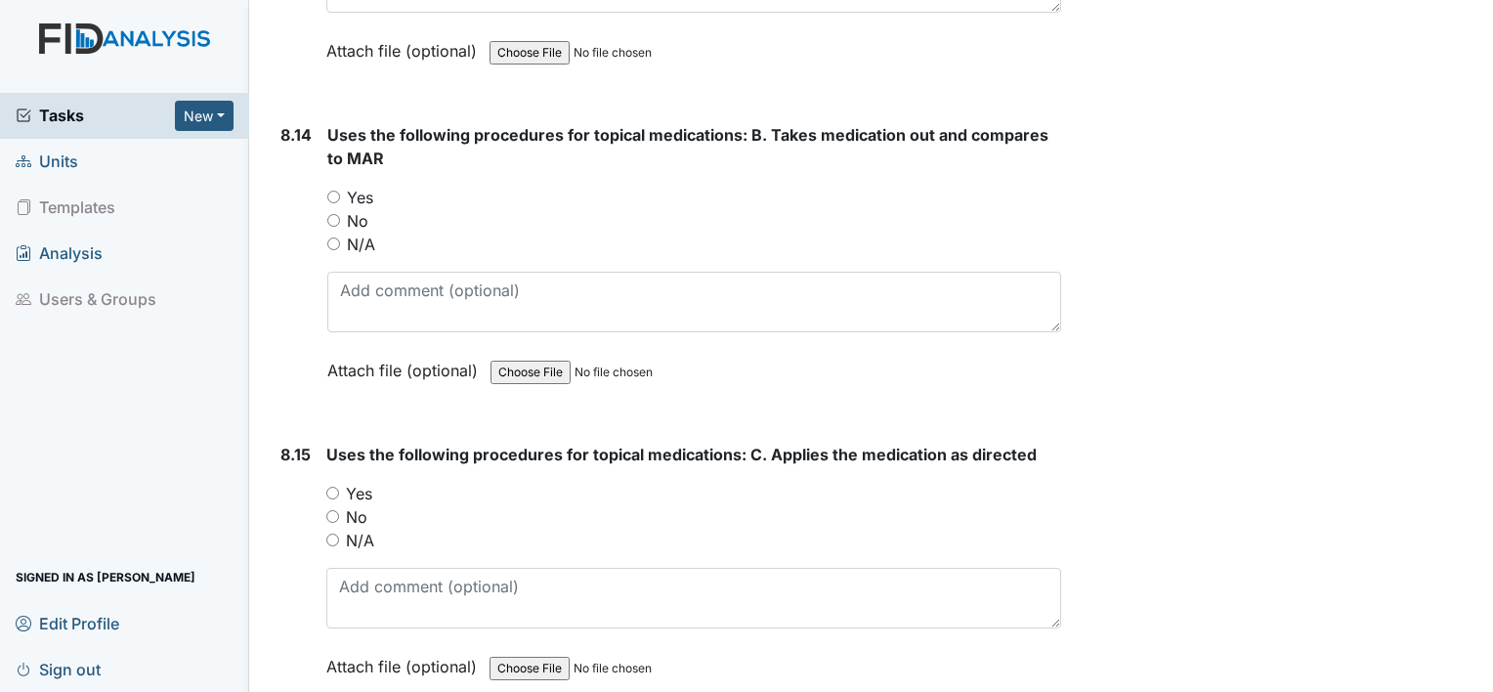
scroll to position [19697, 0]
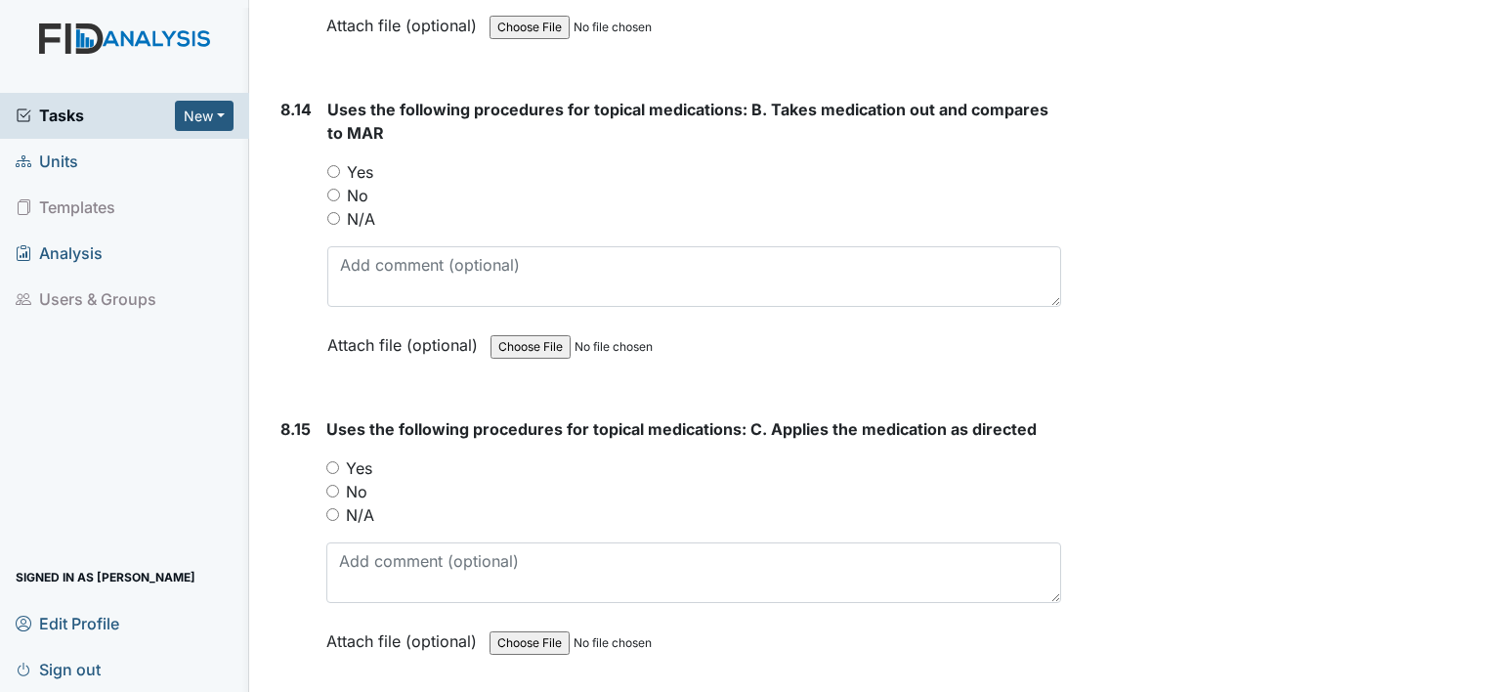
click at [334, 165] on input "Yes" at bounding box center [333, 171] width 13 height 13
radio input "true"
click at [328, 461] on input "Yes" at bounding box center [332, 467] width 13 height 13
radio input "true"
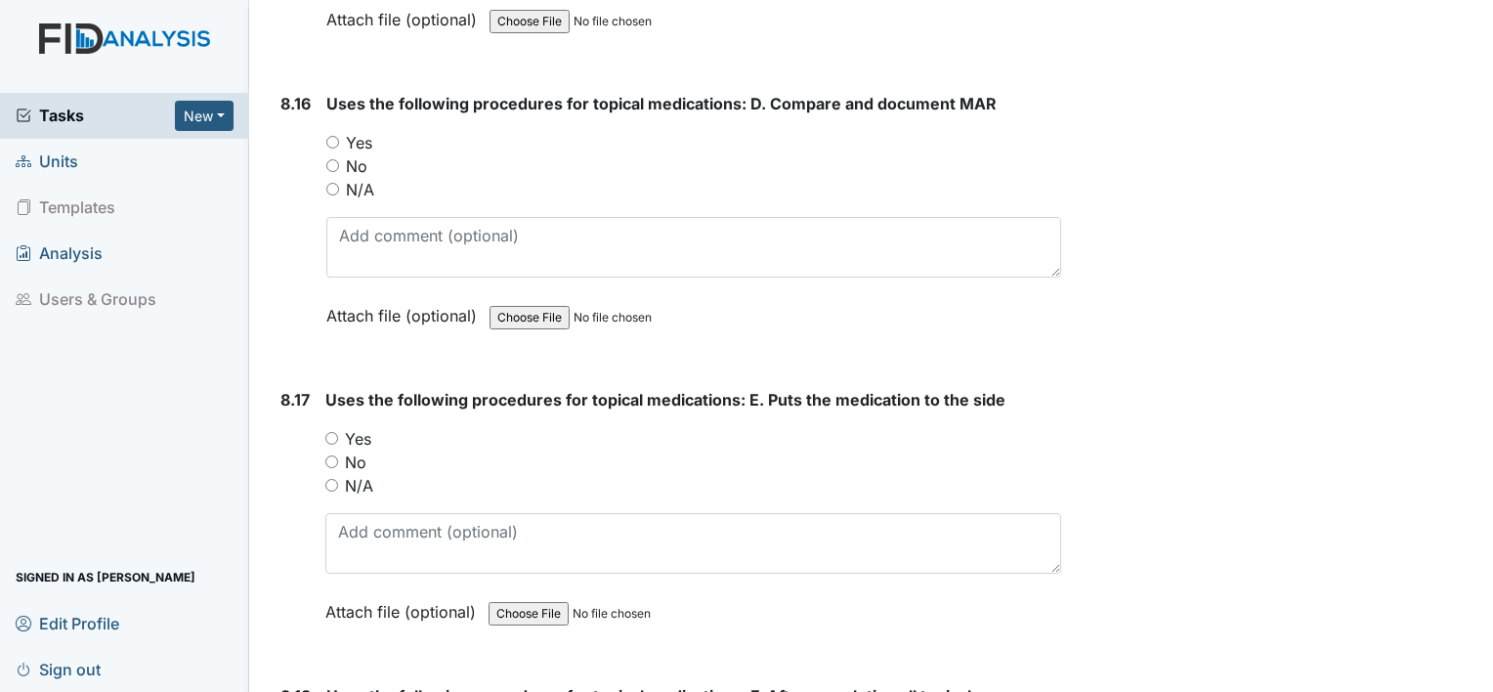
scroll to position [20322, 0]
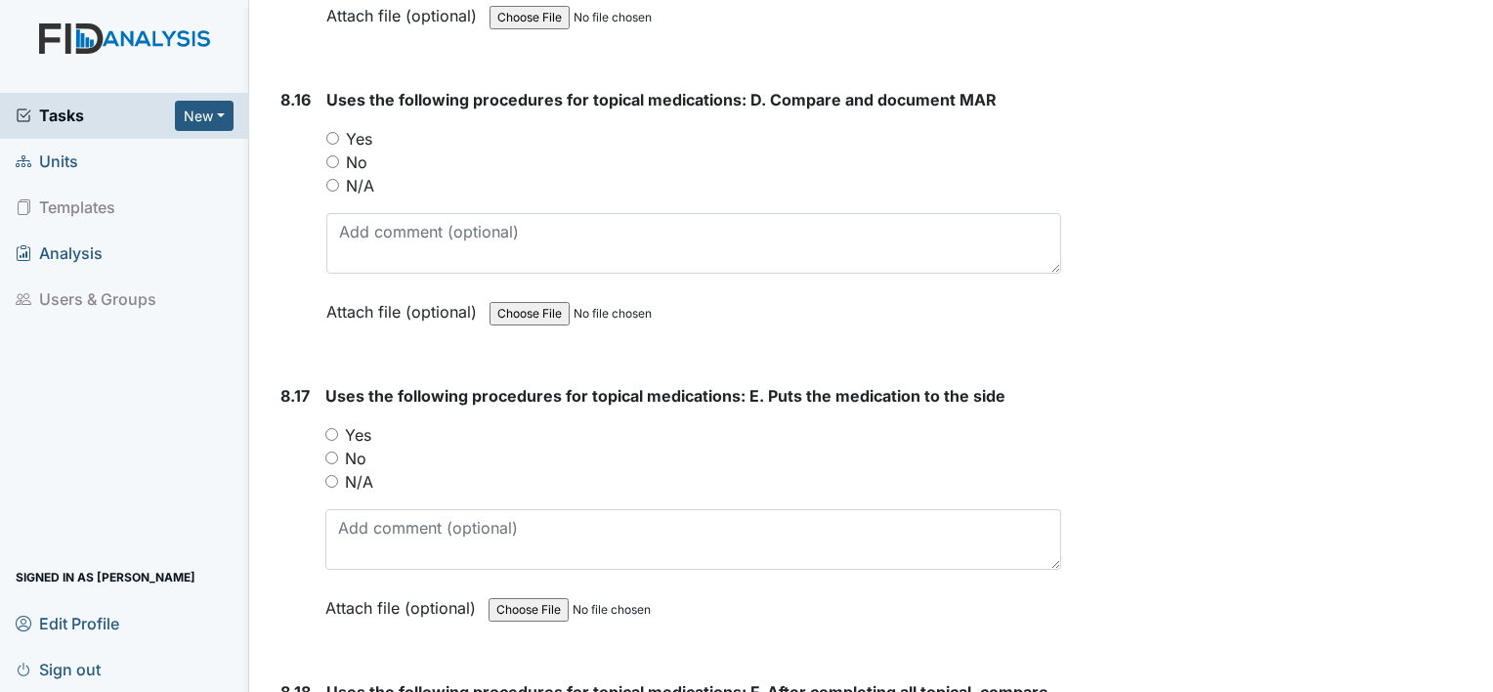
click at [335, 127] on div "Yes" at bounding box center [693, 138] width 735 height 23
click at [332, 132] on input "Yes" at bounding box center [332, 138] width 13 height 13
radio input "true"
click at [335, 428] on input "Yes" at bounding box center [331, 434] width 13 height 13
radio input "true"
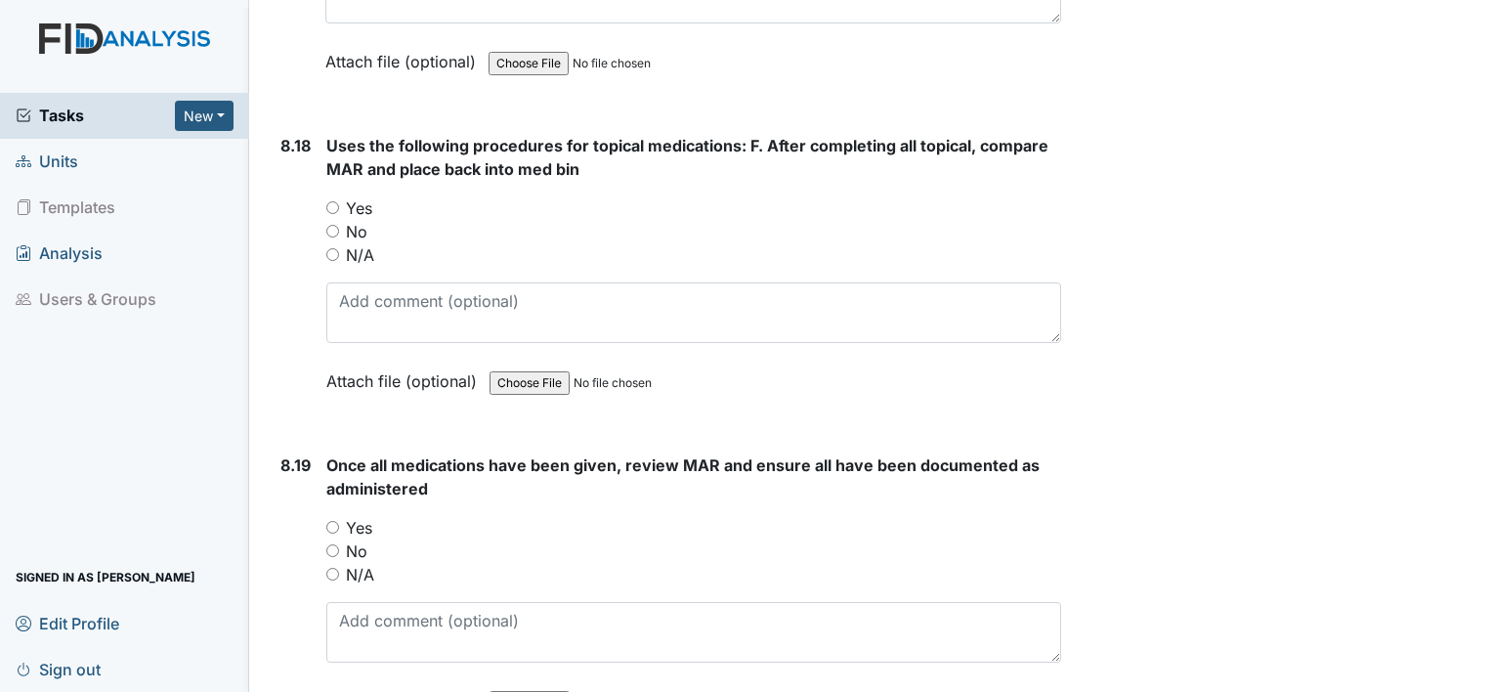
scroll to position [20869, 0]
click at [336, 200] on input "Yes" at bounding box center [332, 206] width 13 height 13
radio input "true"
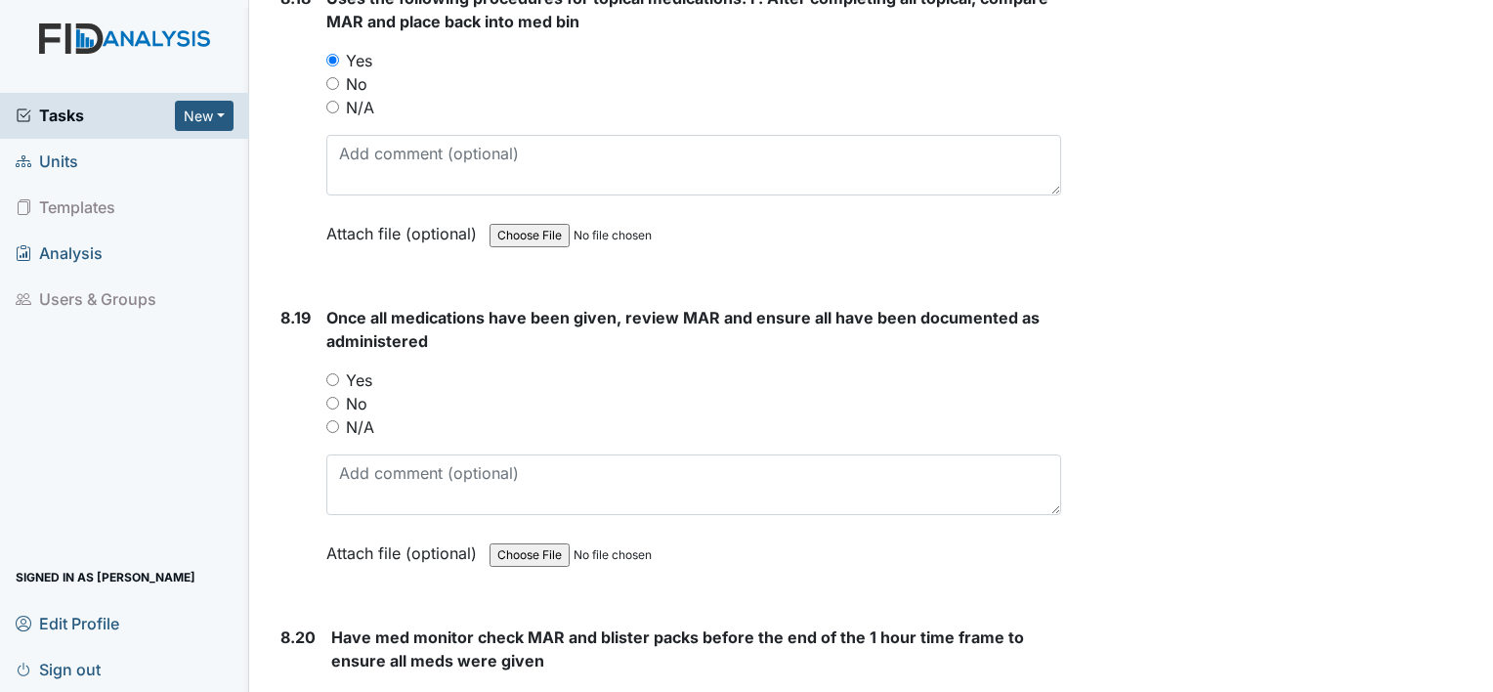
scroll to position [21025, 0]
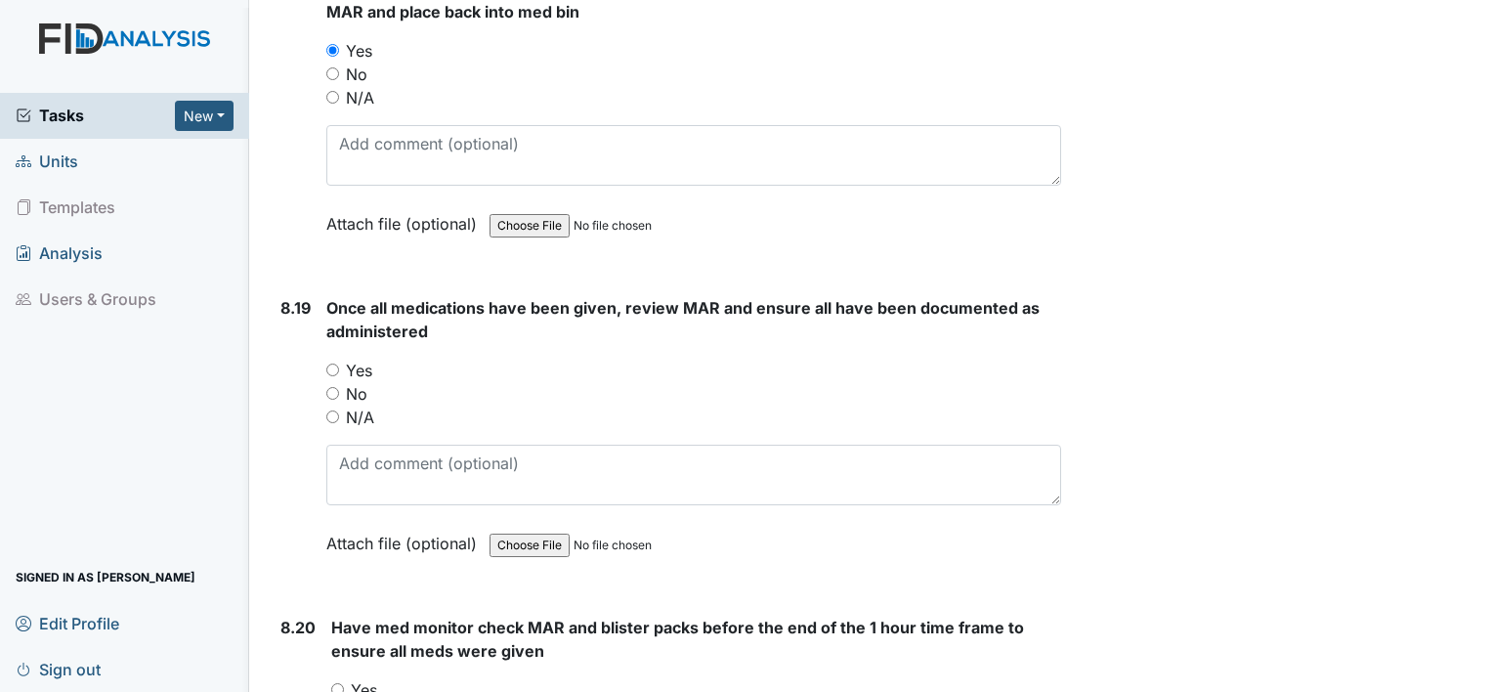
click at [332, 363] on input "Yes" at bounding box center [332, 369] width 13 height 13
radio input "true"
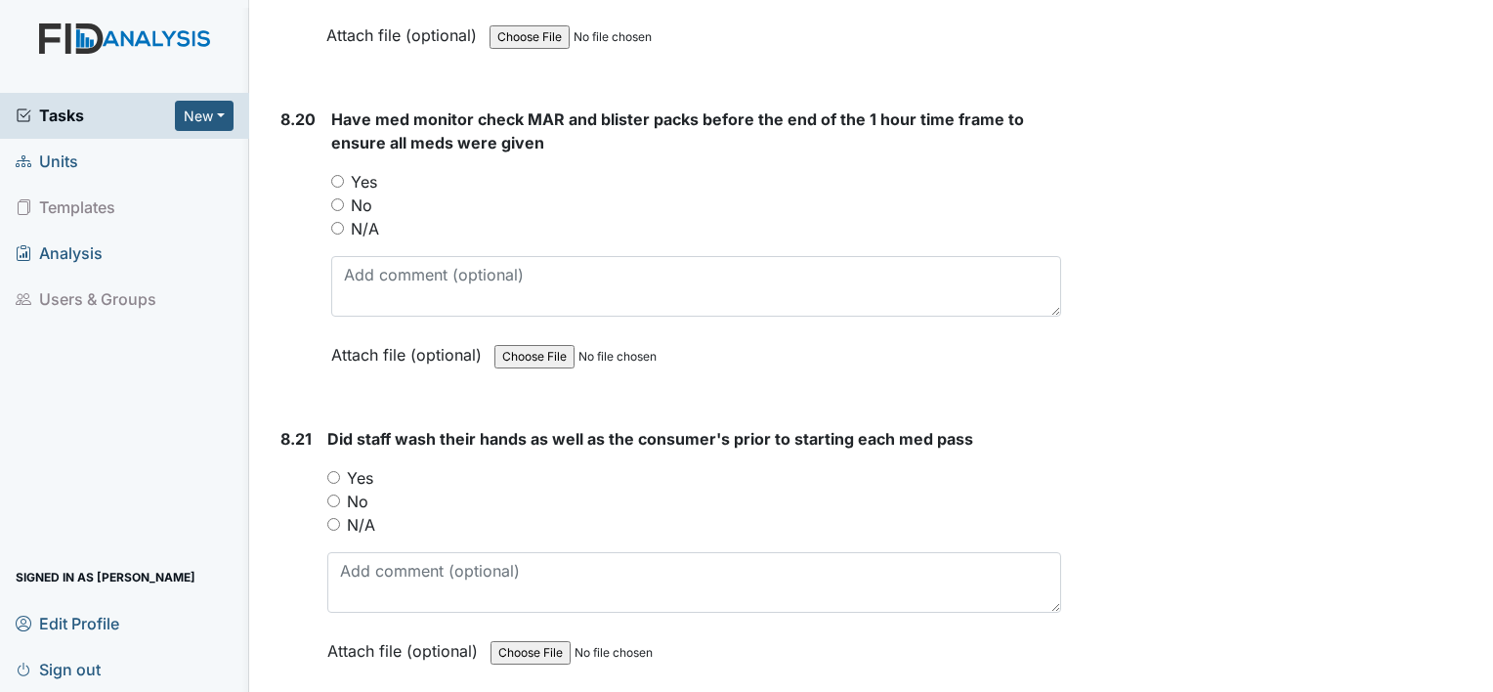
scroll to position [21573, 0]
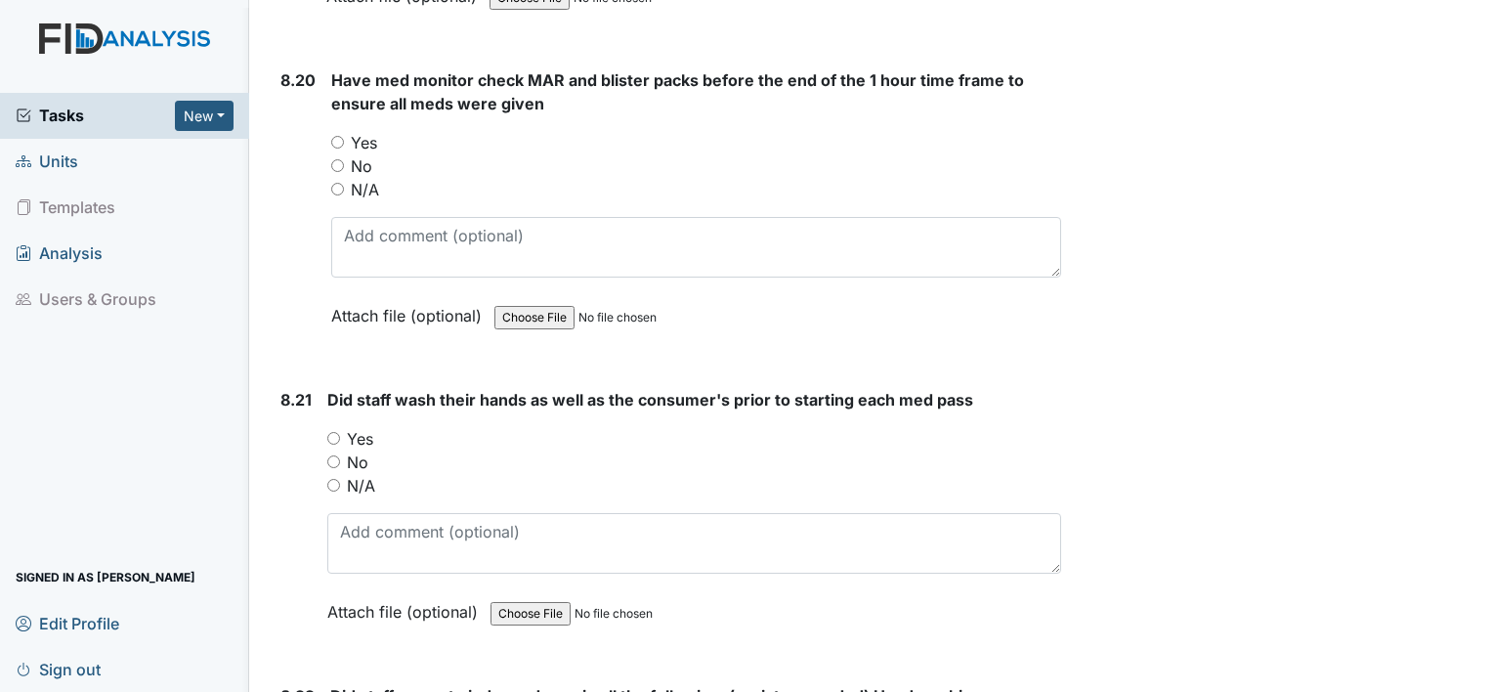
click at [338, 136] on input "Yes" at bounding box center [337, 142] width 13 height 13
radio input "true"
click at [328, 432] on input "Yes" at bounding box center [333, 438] width 13 height 13
radio input "true"
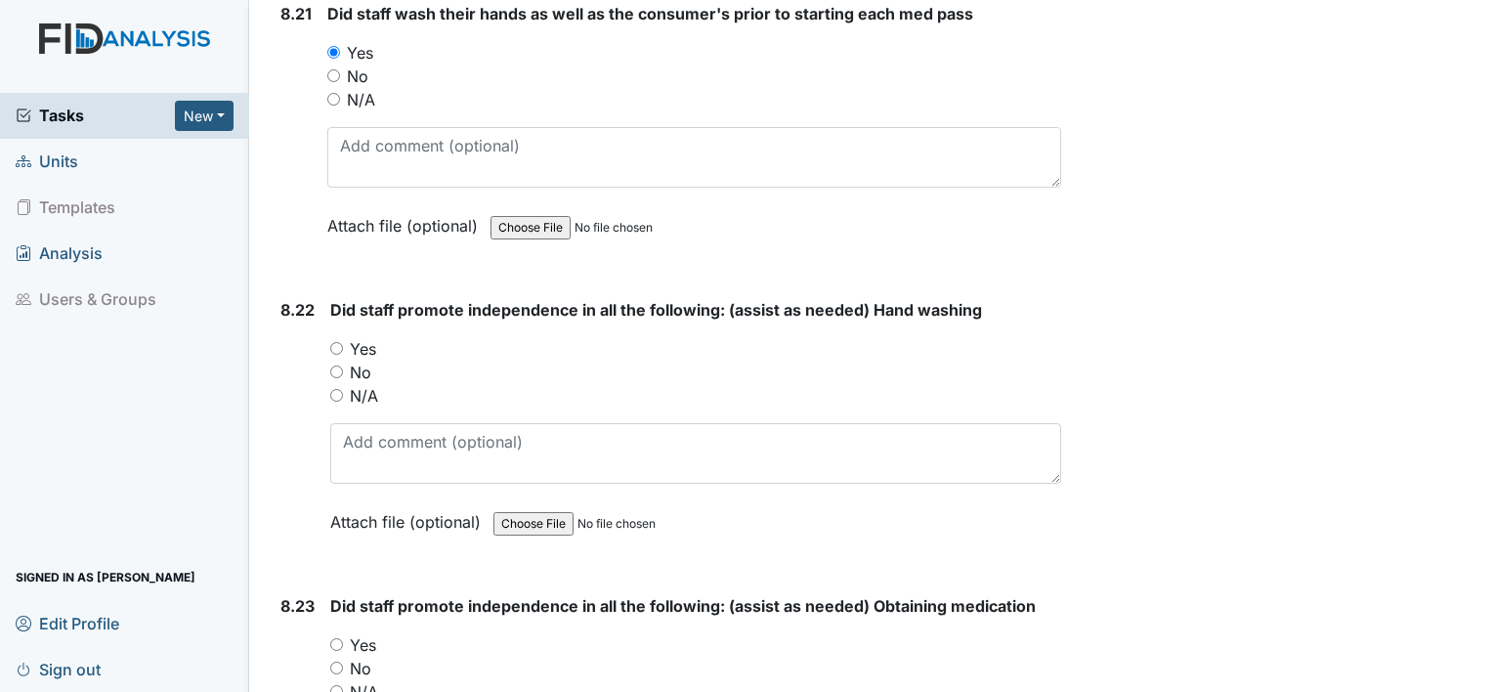
scroll to position [21963, 0]
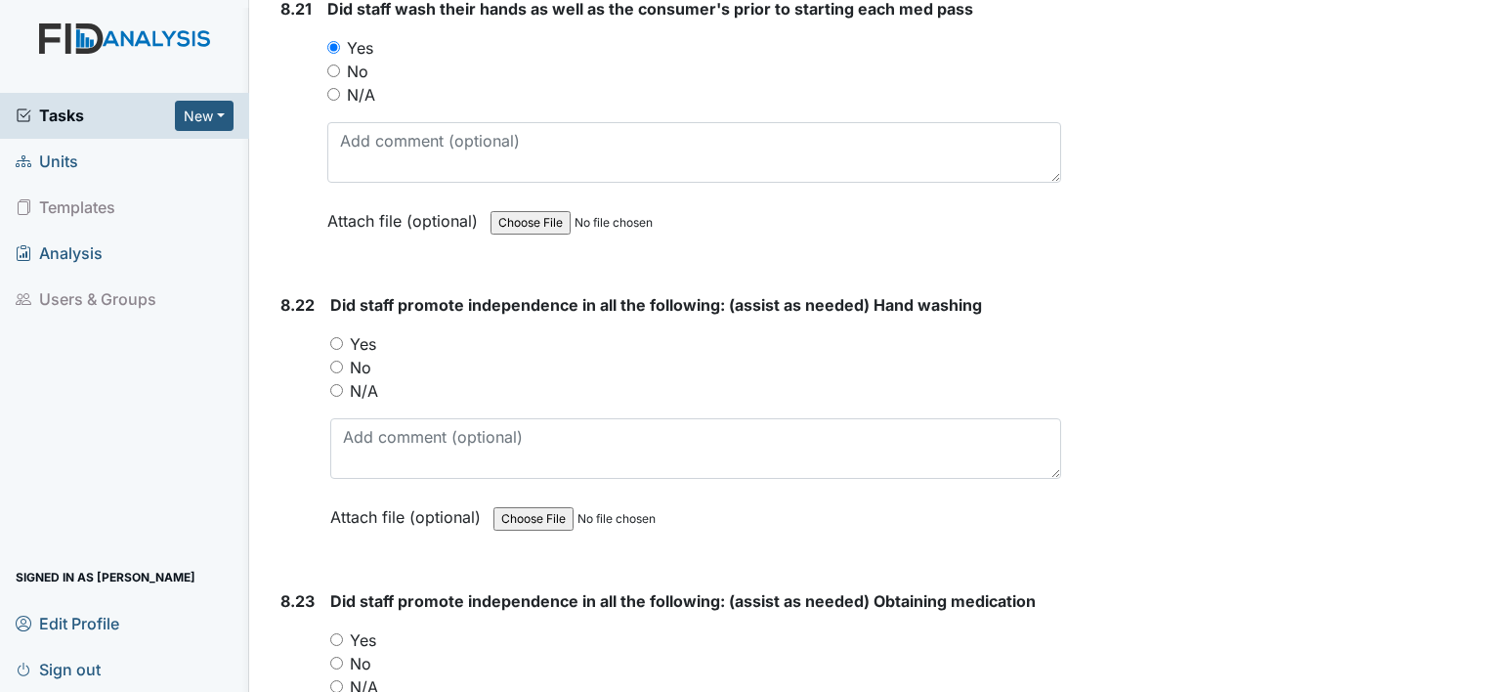
click at [327, 88] on input "N/A" at bounding box center [333, 94] width 13 height 13
radio input "true"
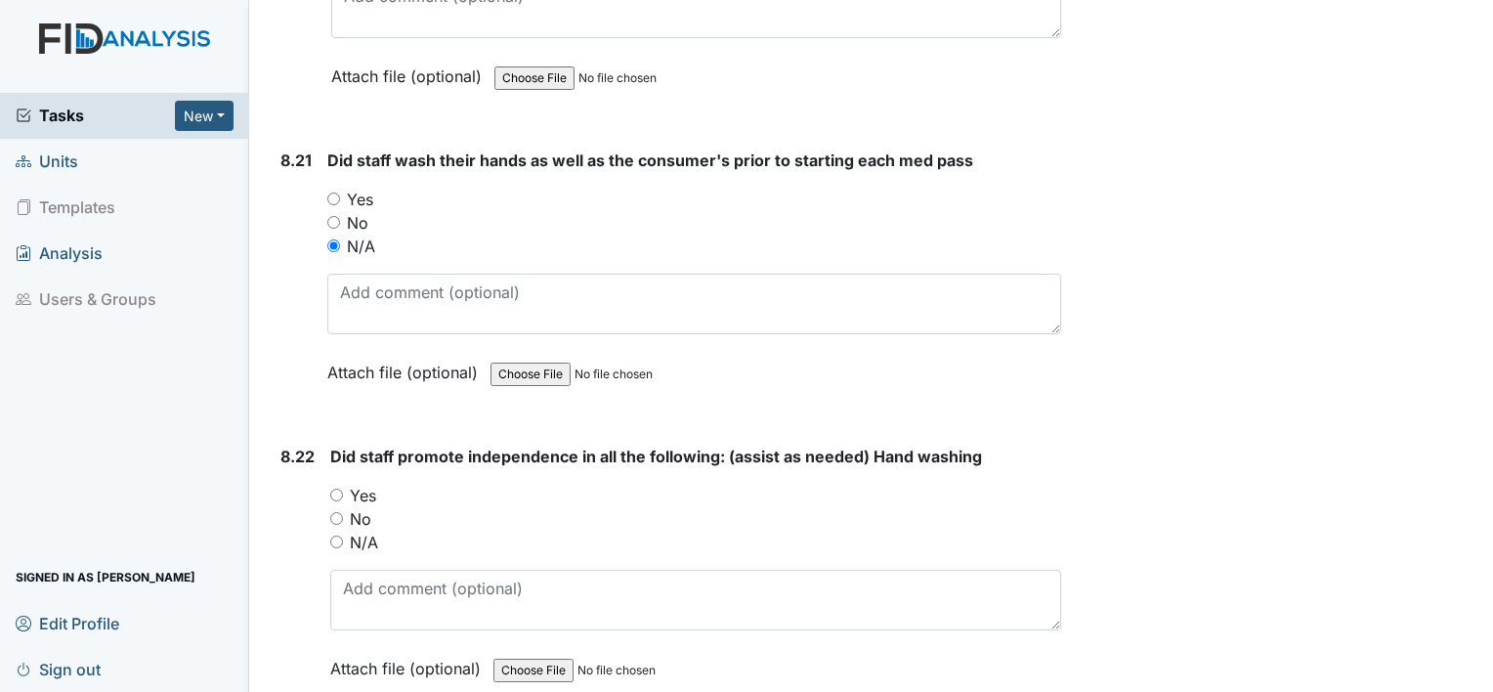
scroll to position [21807, 0]
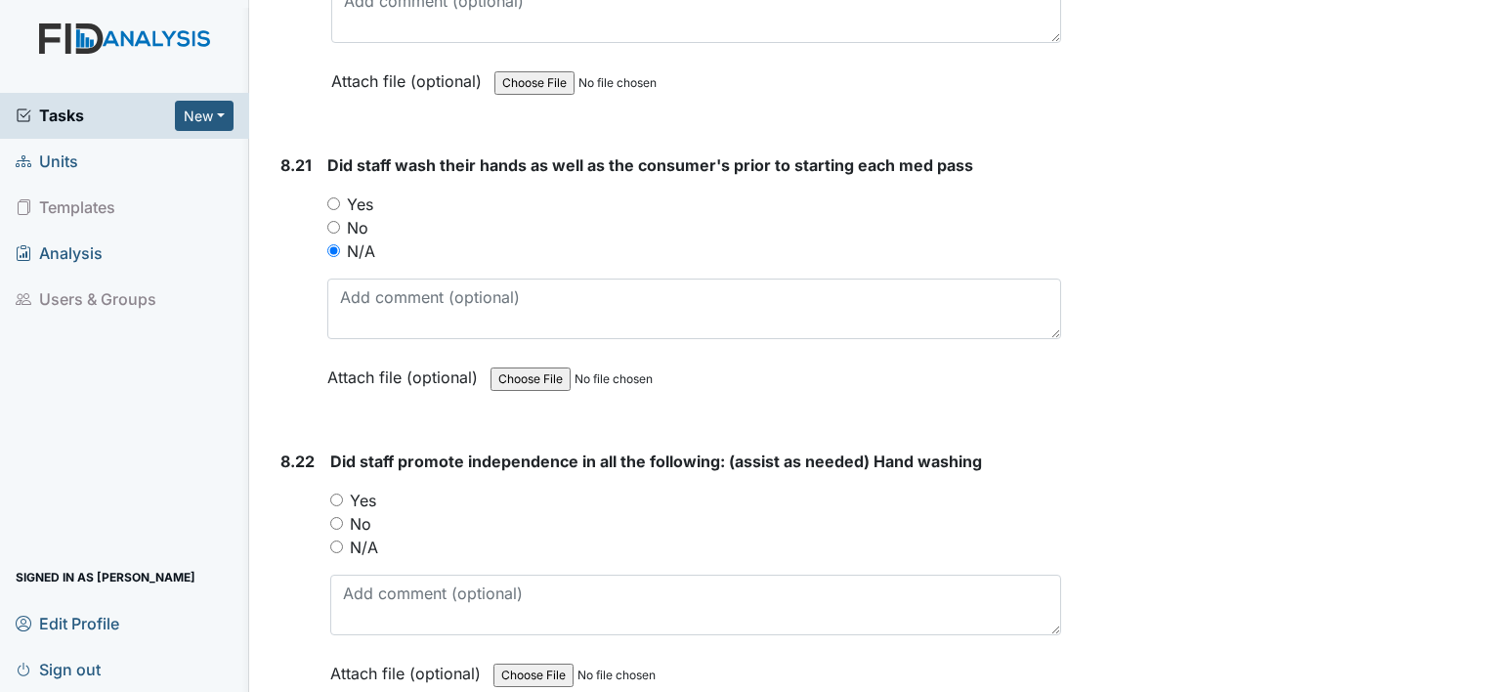
click at [335, 197] on input "Yes" at bounding box center [333, 203] width 13 height 13
radio input "true"
click at [339, 493] on input "Yes" at bounding box center [336, 499] width 13 height 13
radio input "true"
